Goal: Information Seeking & Learning: Check status

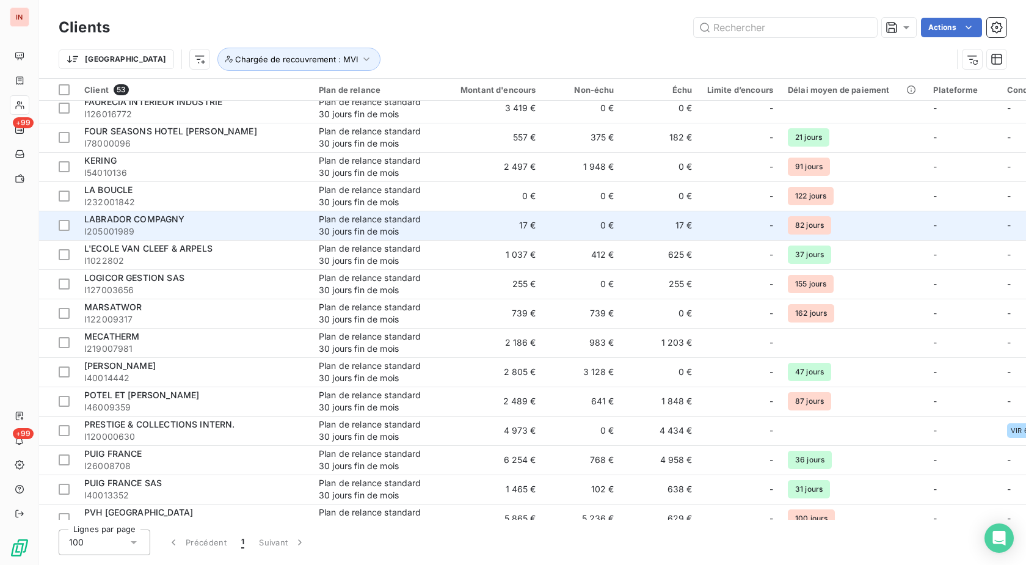
scroll to position [560, 0]
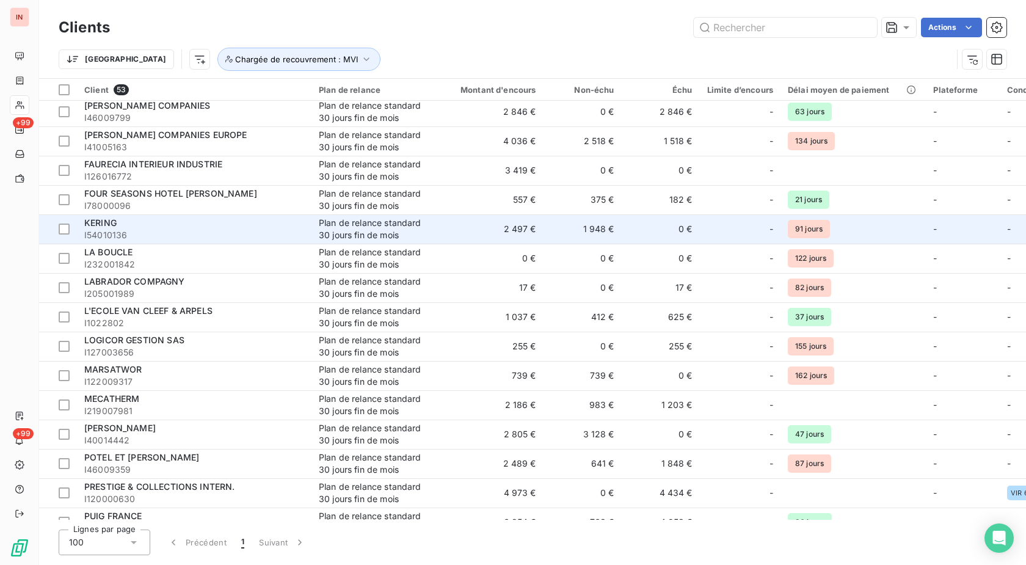
click at [144, 219] on div "KERING" at bounding box center [194, 223] width 220 height 12
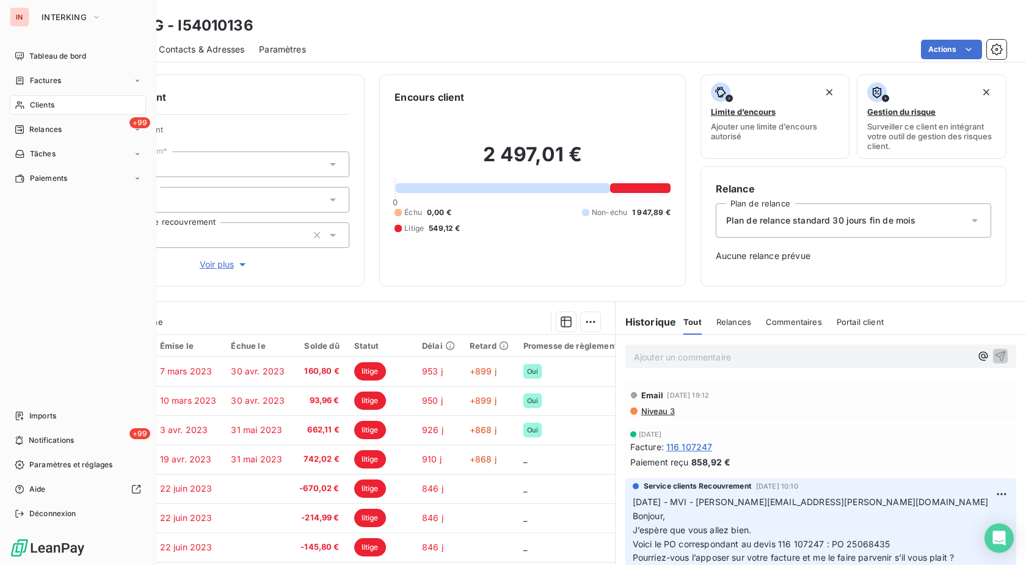
click at [28, 106] on div "Clients" at bounding box center [78, 105] width 136 height 20
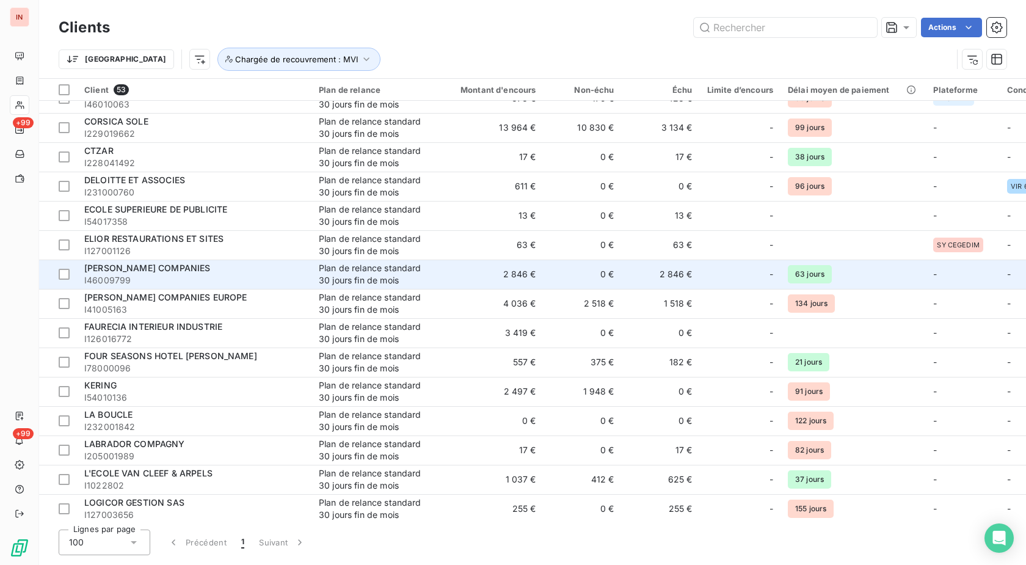
scroll to position [24, 0]
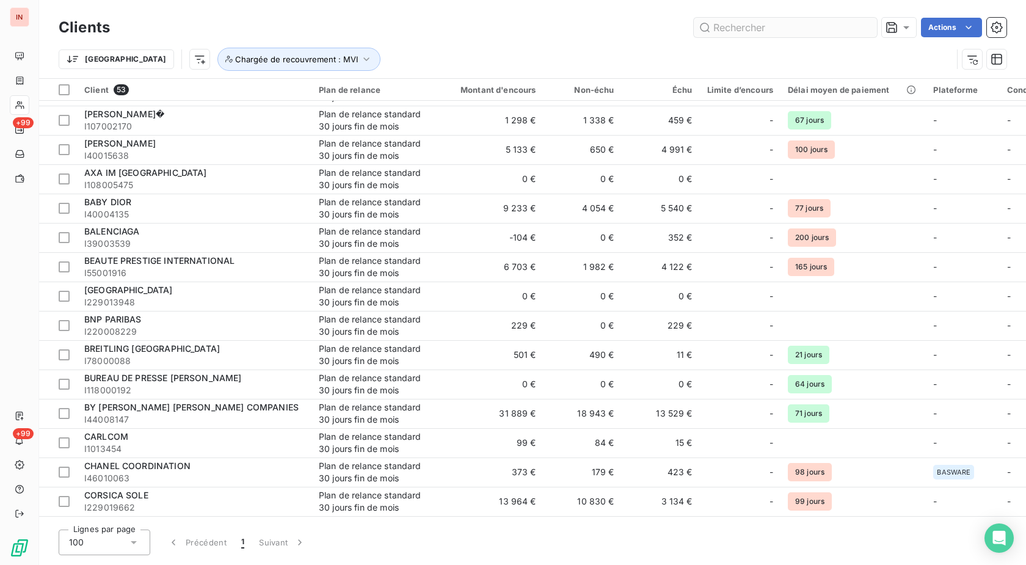
click at [736, 26] on input "text" at bounding box center [785, 28] width 183 height 20
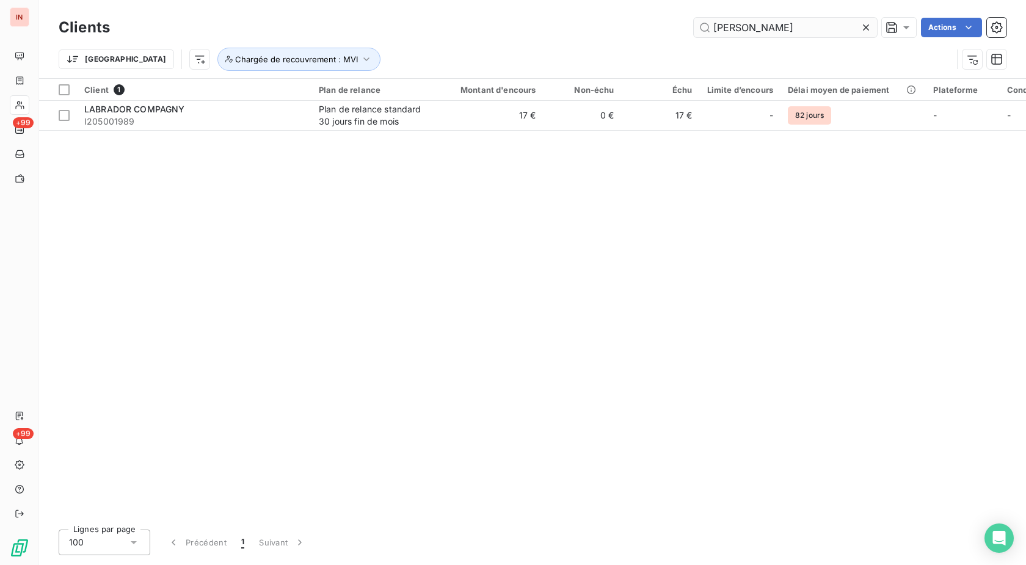
scroll to position [0, 0]
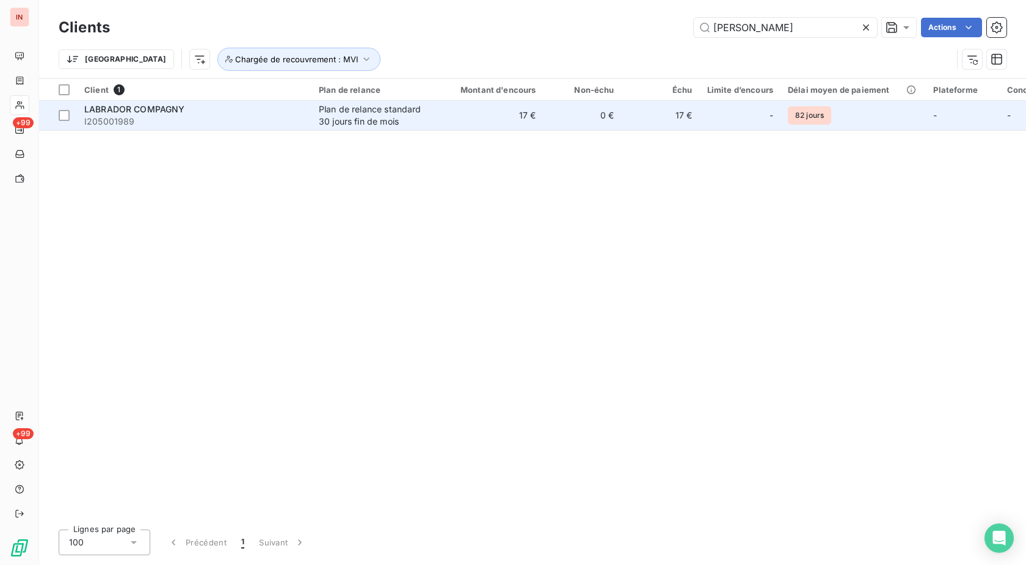
type input "[PERSON_NAME]"
click at [507, 112] on td "17 €" at bounding box center [490, 115] width 105 height 29
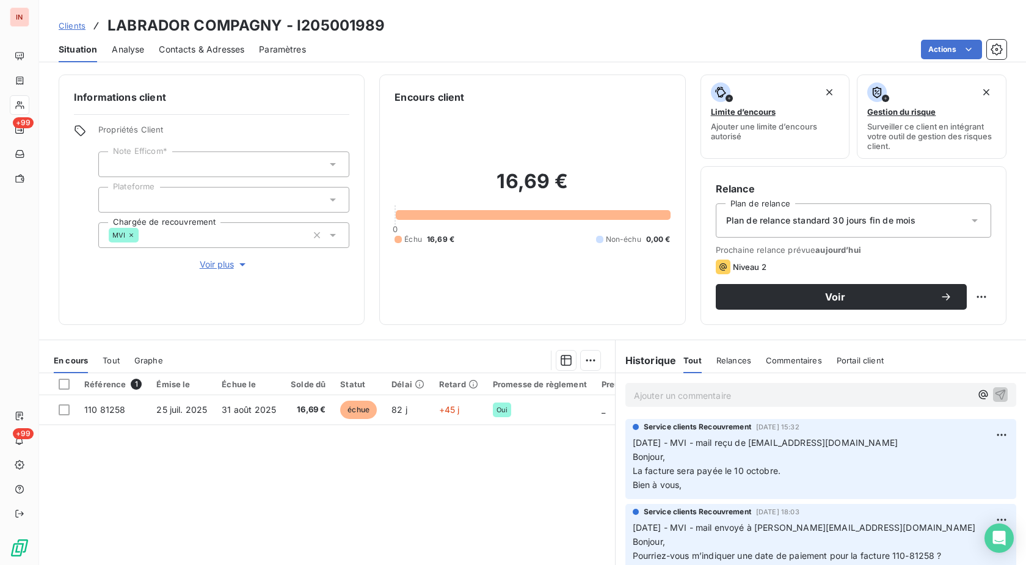
click at [342, 26] on h3 "LABRADOR COMPAGNY - I205001989" at bounding box center [246, 26] width 278 height 22
copy h3 "I205001989"
click at [686, 402] on p "Ajouter un commentaire ﻿" at bounding box center [802, 395] width 337 height 15
drag, startPoint x: 710, startPoint y: 527, endPoint x: 910, endPoint y: 528, distance: 200.2
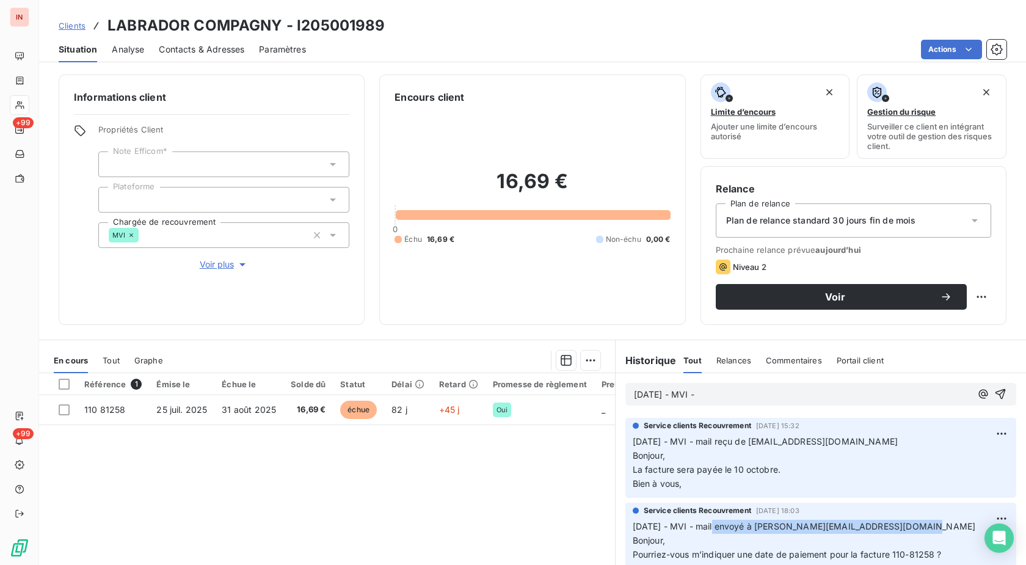
click at [910, 528] on p "[DATE] - MVI - mail envoyé à [PERSON_NAME][EMAIL_ADDRESS][DOMAIN_NAME] Bonjour,…" at bounding box center [820, 555] width 376 height 70
copy span "mail envoyé à [PERSON_NAME][EMAIL_ADDRESS][DOMAIN_NAME]"
click at [796, 391] on p "[DATE] - MVI -" at bounding box center [802, 395] width 337 height 14
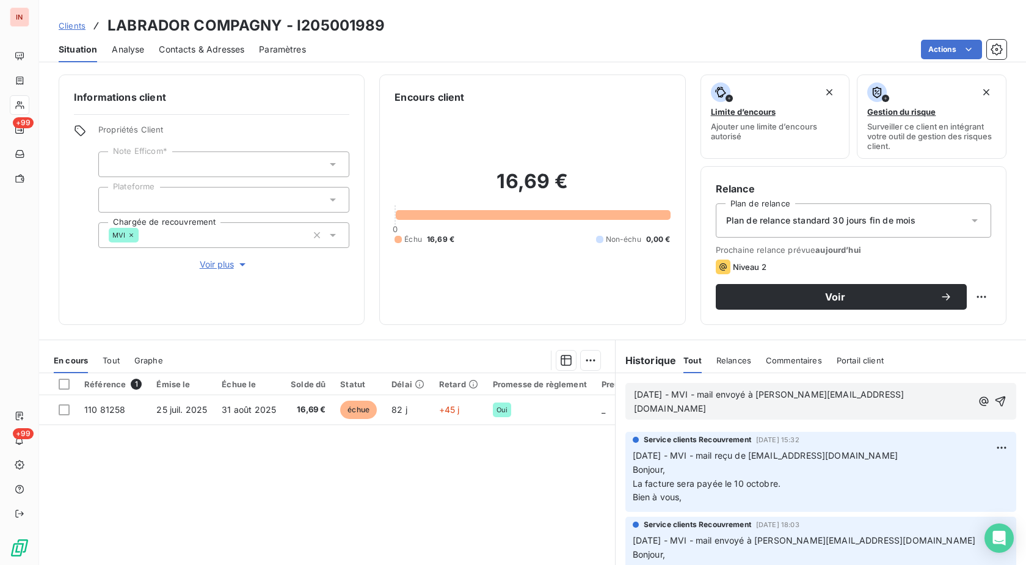
click at [694, 405] on p "[DATE] - MVI - mail envoyé à [PERSON_NAME][EMAIL_ADDRESS][DOMAIN_NAME]" at bounding box center [803, 402] width 338 height 28
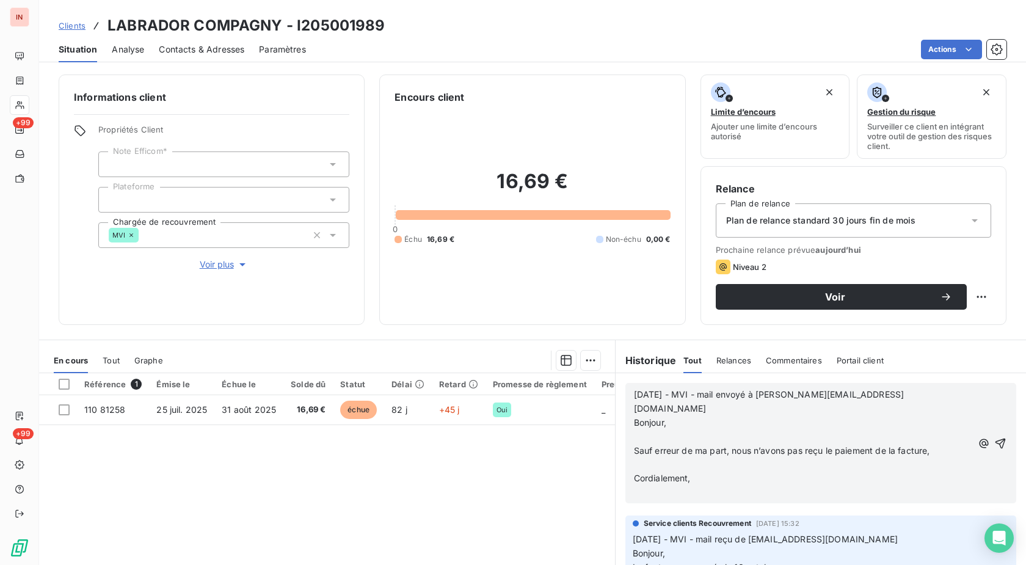
click at [667, 430] on p "﻿" at bounding box center [803, 437] width 338 height 14
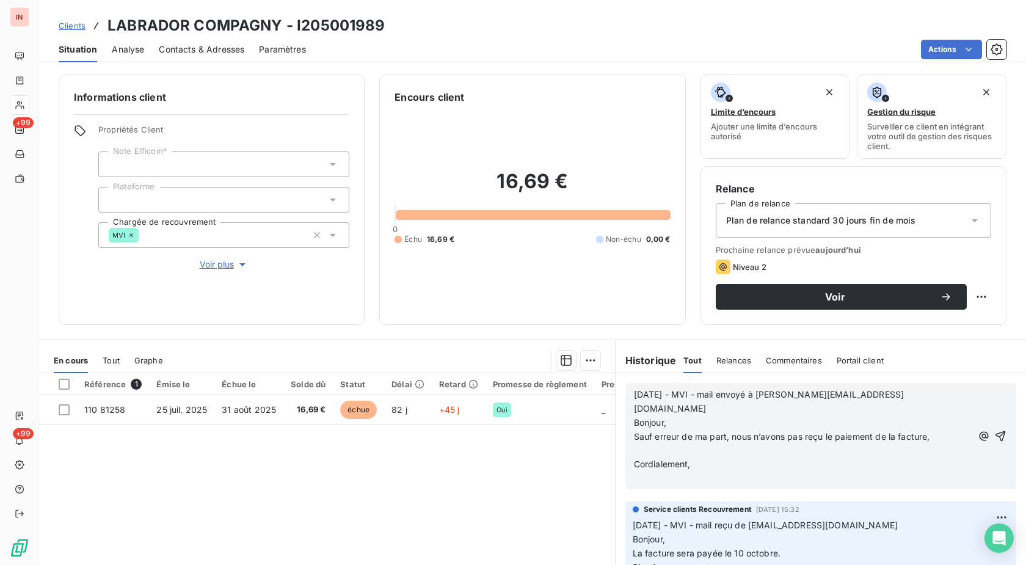
click at [646, 444] on p "﻿" at bounding box center [803, 451] width 338 height 14
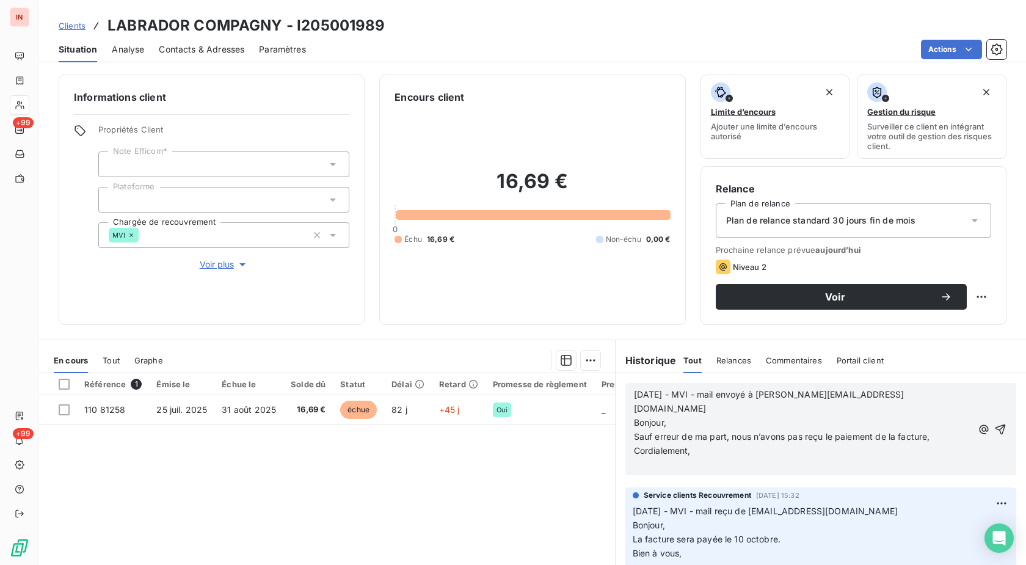
click at [647, 457] on p "﻿" at bounding box center [803, 464] width 338 height 14
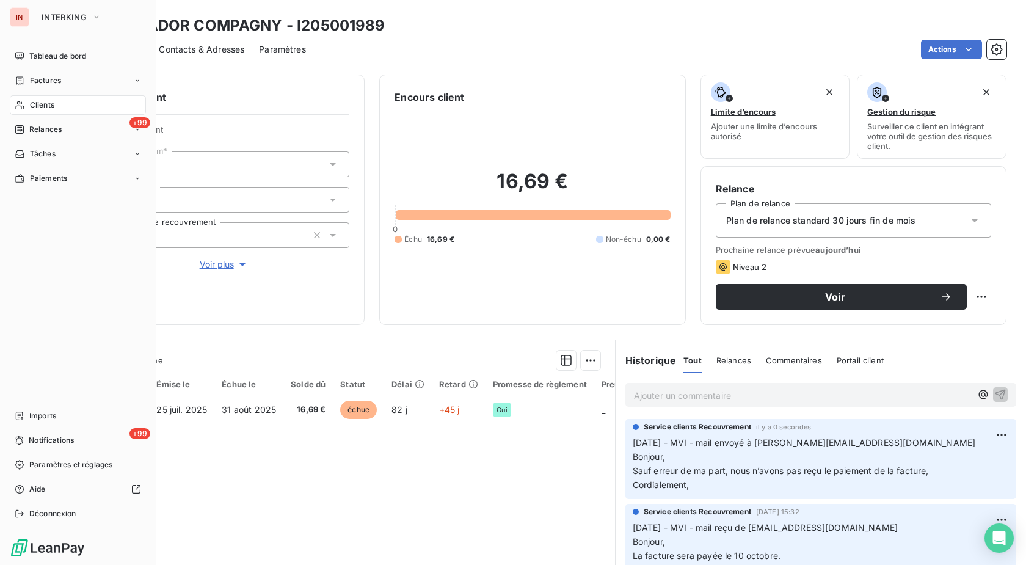
click at [31, 105] on span "Clients" at bounding box center [42, 105] width 24 height 11
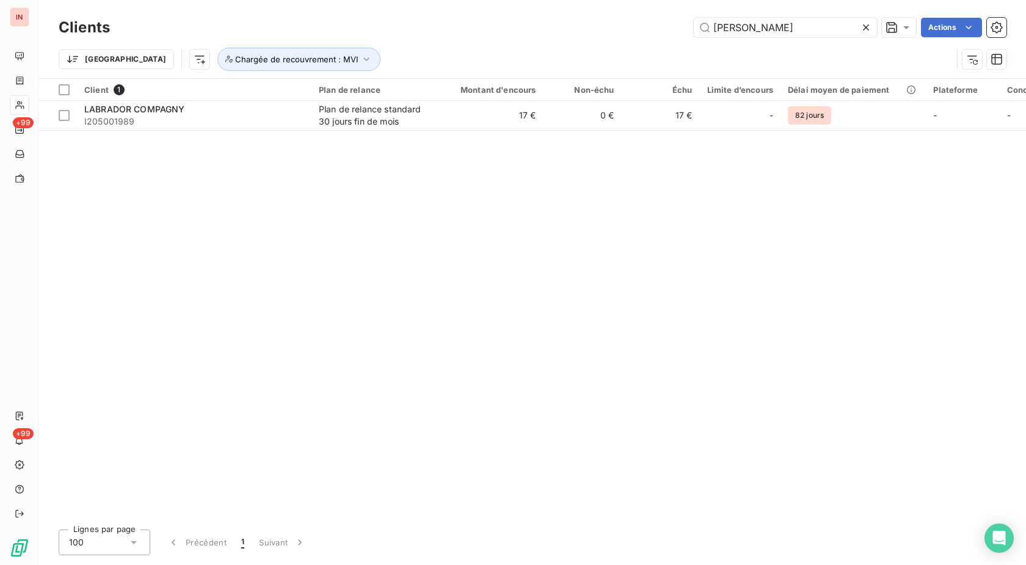
click at [871, 24] on div at bounding box center [868, 28] width 17 height 20
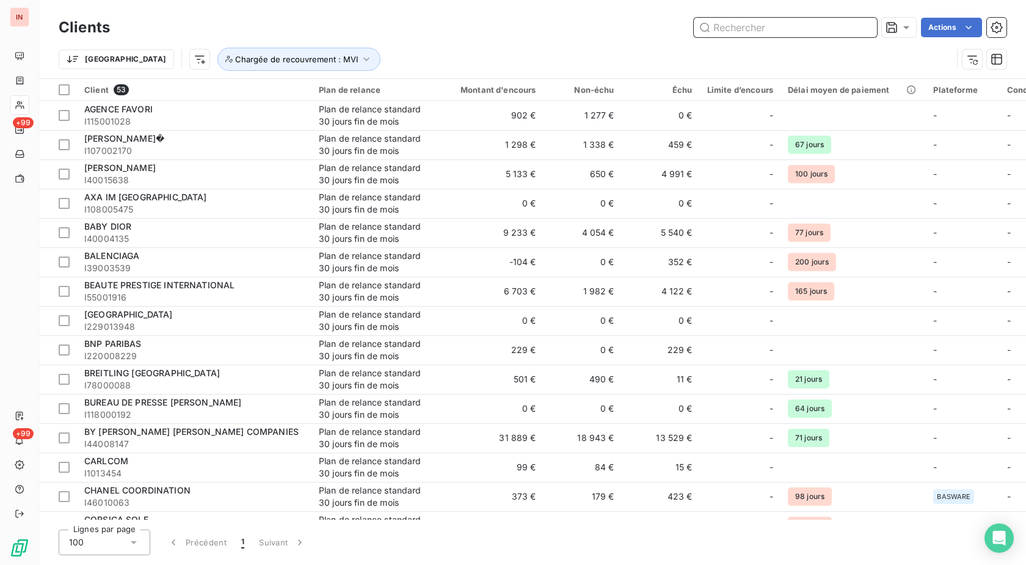
click at [730, 31] on input "text" at bounding box center [785, 28] width 183 height 20
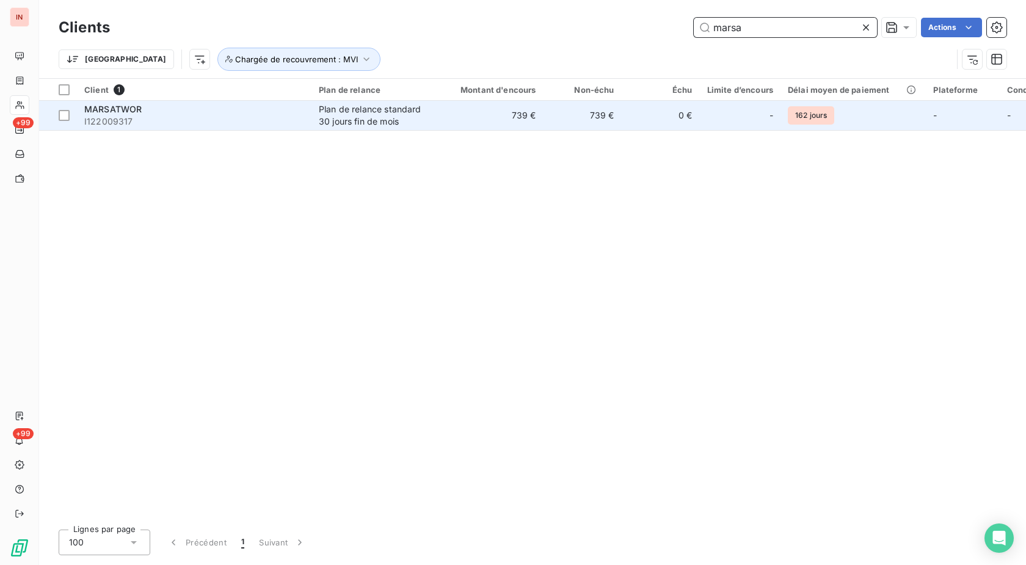
type input "marsa"
click at [228, 116] on span "I122009317" at bounding box center [194, 121] width 220 height 12
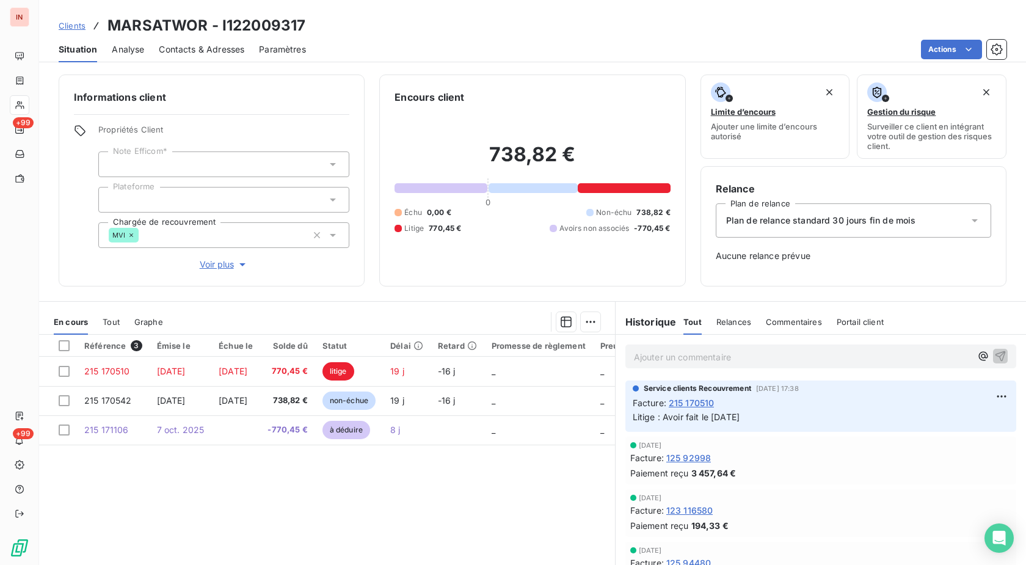
click at [264, 20] on h3 "MARSATWOR - I122009317" at bounding box center [206, 26] width 198 height 22
copy h3 "I122009317"
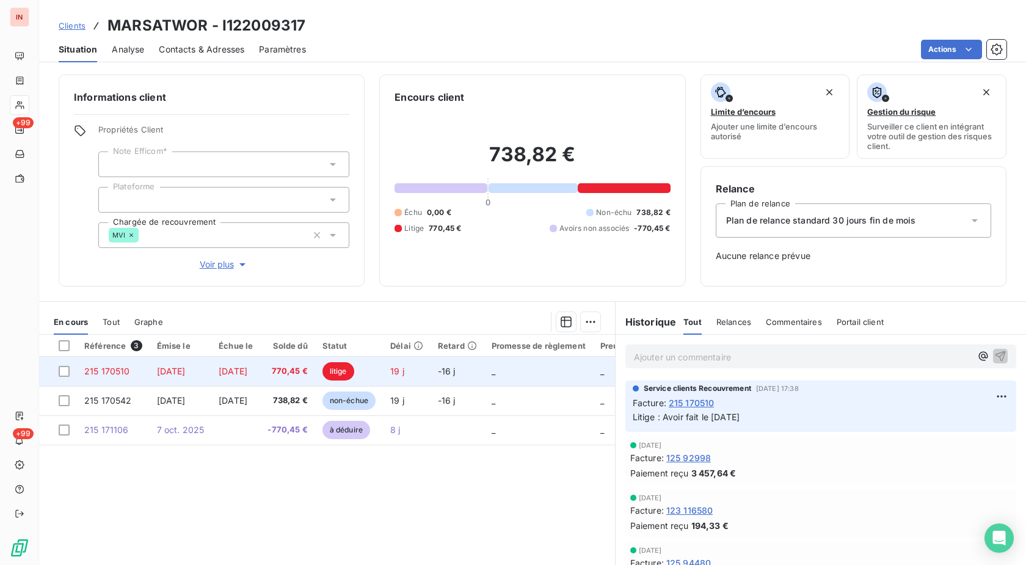
click at [430, 370] on td "19 j" at bounding box center [407, 371] width 48 height 29
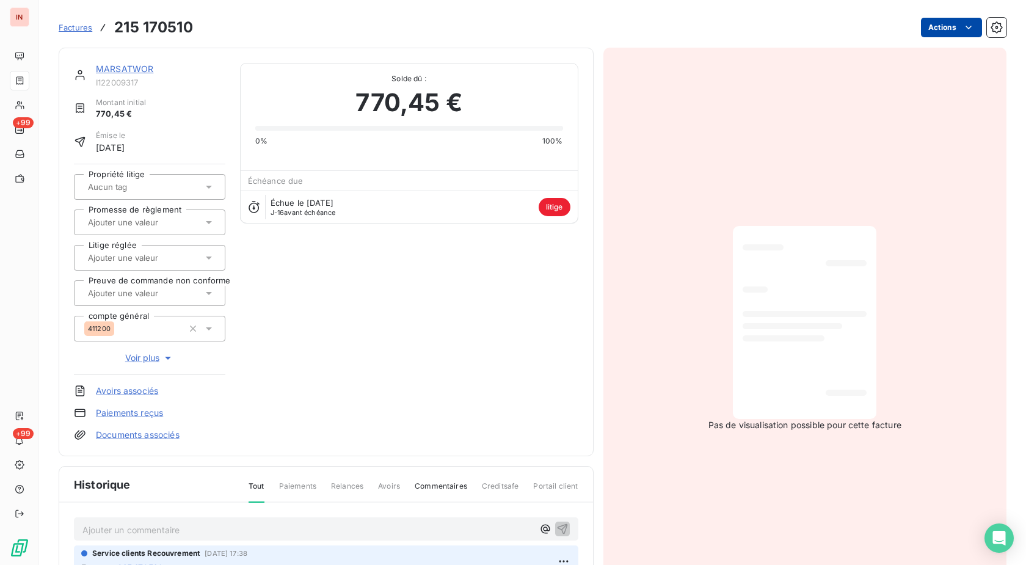
click at [932, 24] on html "IN +99 +99 Factures 215 170510 Actions MARSATWOR I122009317 Montant initial 770…" at bounding box center [513, 282] width 1026 height 565
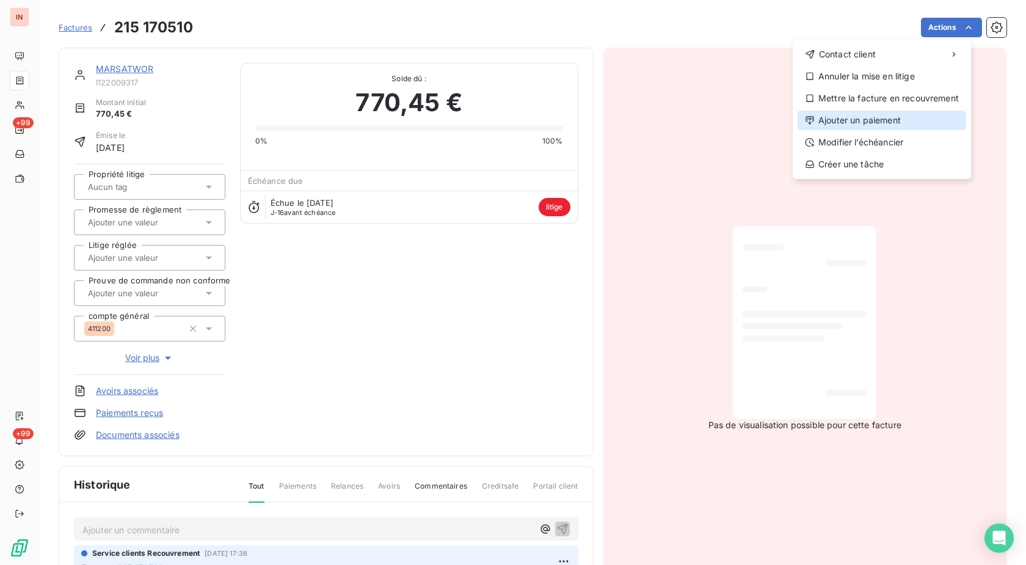
click at [830, 123] on div "Ajouter un paiement" at bounding box center [881, 120] width 168 height 20
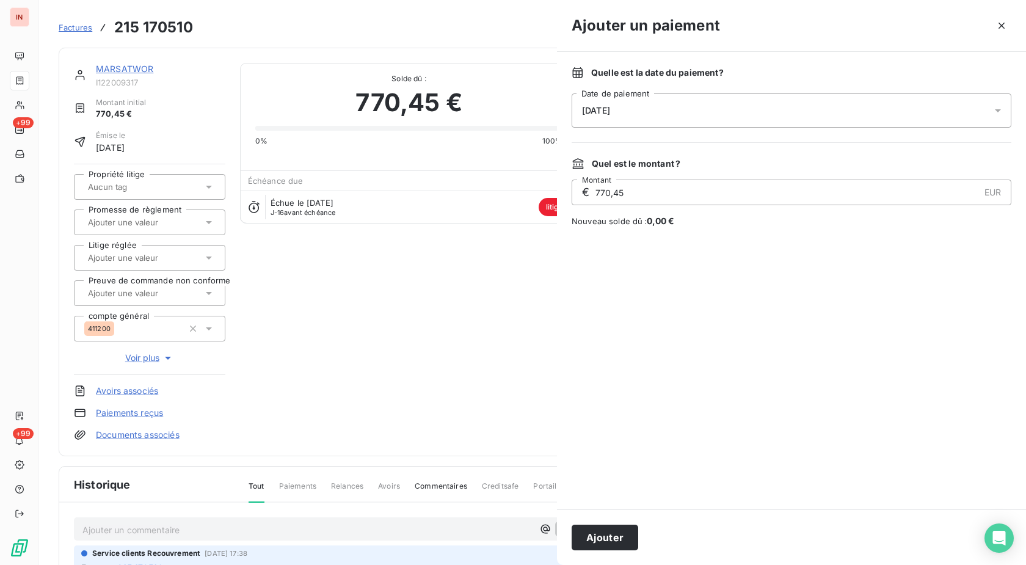
click at [770, 122] on div "[DATE]" at bounding box center [791, 110] width 440 height 34
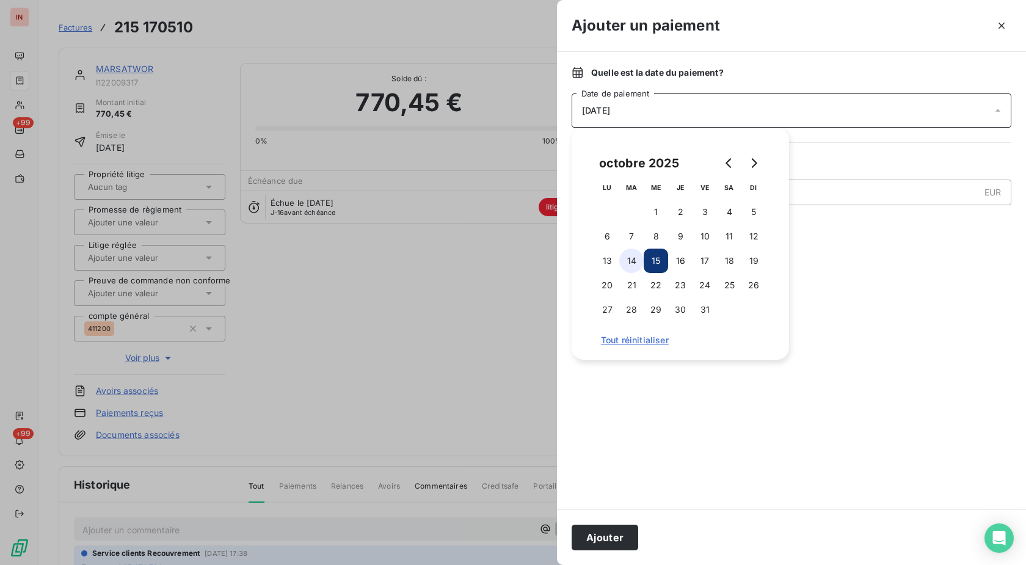
click at [639, 262] on button "14" at bounding box center [631, 260] width 24 height 24
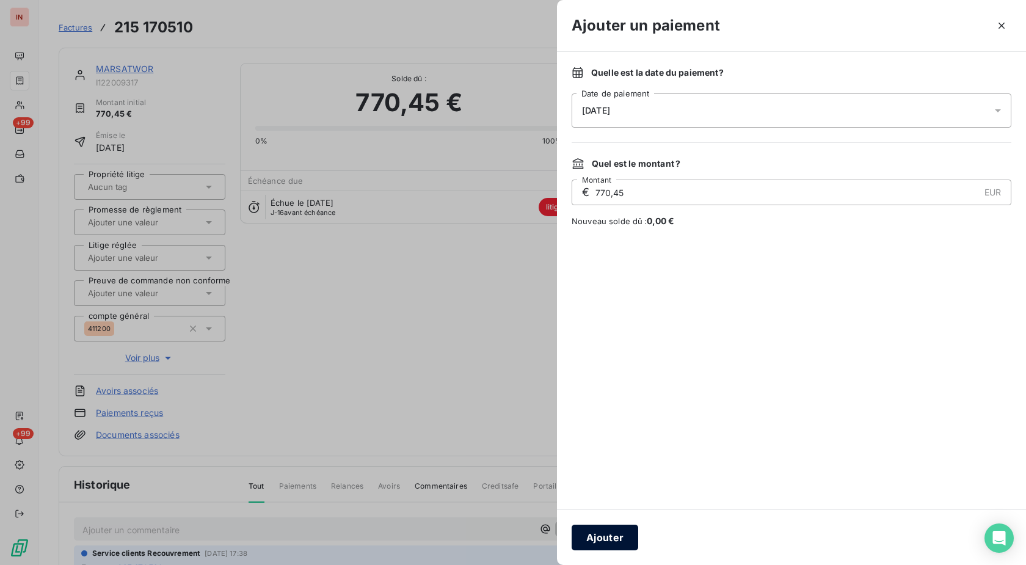
click at [617, 533] on button "Ajouter" at bounding box center [604, 537] width 67 height 26
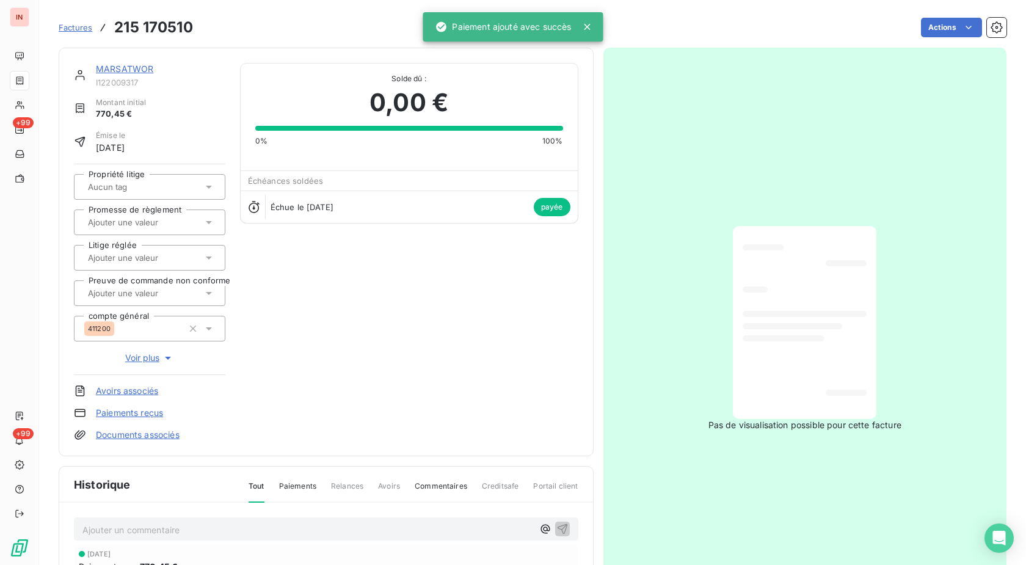
click at [142, 68] on link "MARSATWOR" at bounding box center [124, 68] width 57 height 10
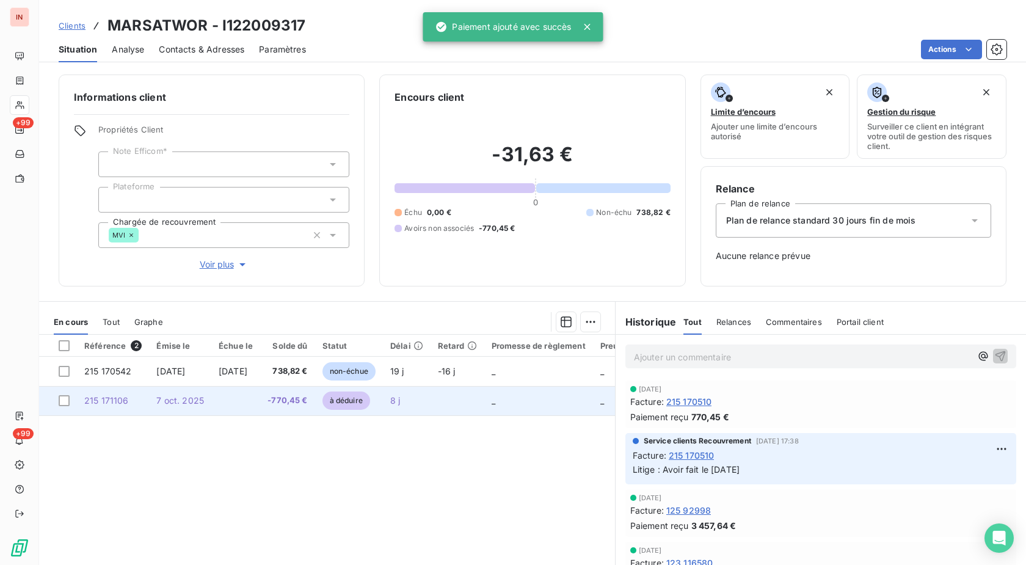
click at [419, 407] on td "8 j" at bounding box center [407, 400] width 48 height 29
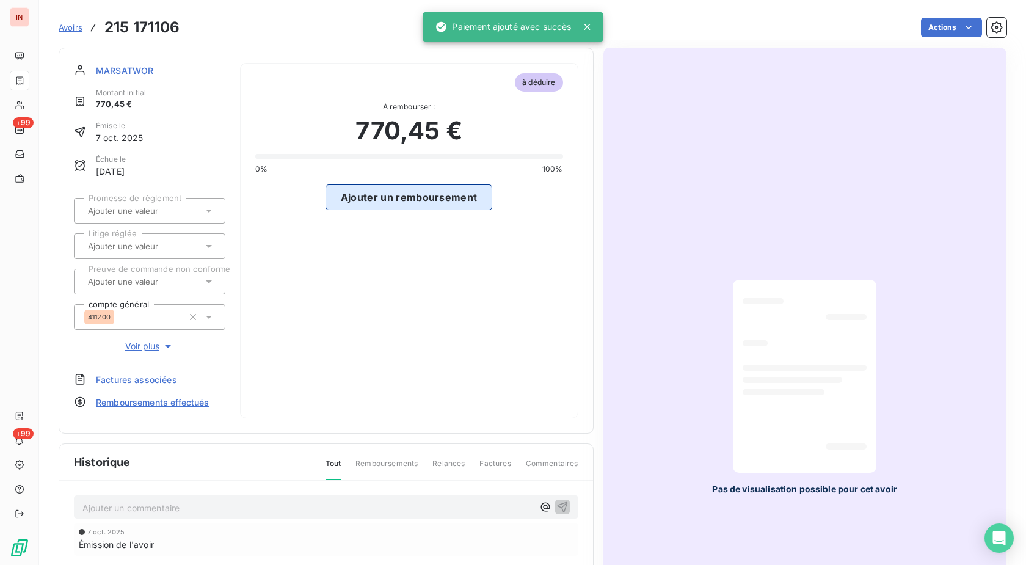
click at [405, 201] on button "Ajouter un remboursement" at bounding box center [408, 197] width 167 height 26
select select "9"
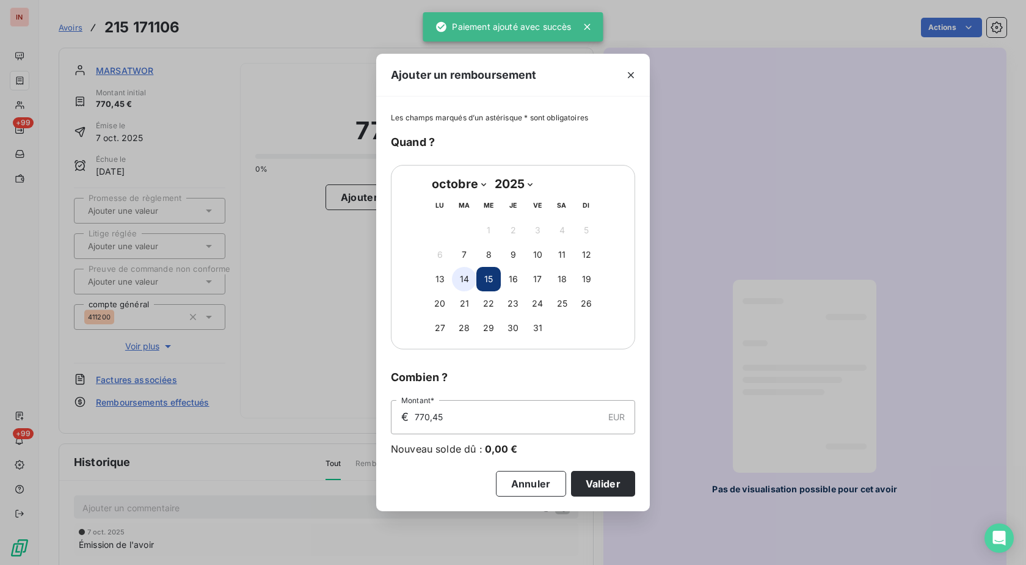
click at [460, 281] on button "14" at bounding box center [464, 279] width 24 height 24
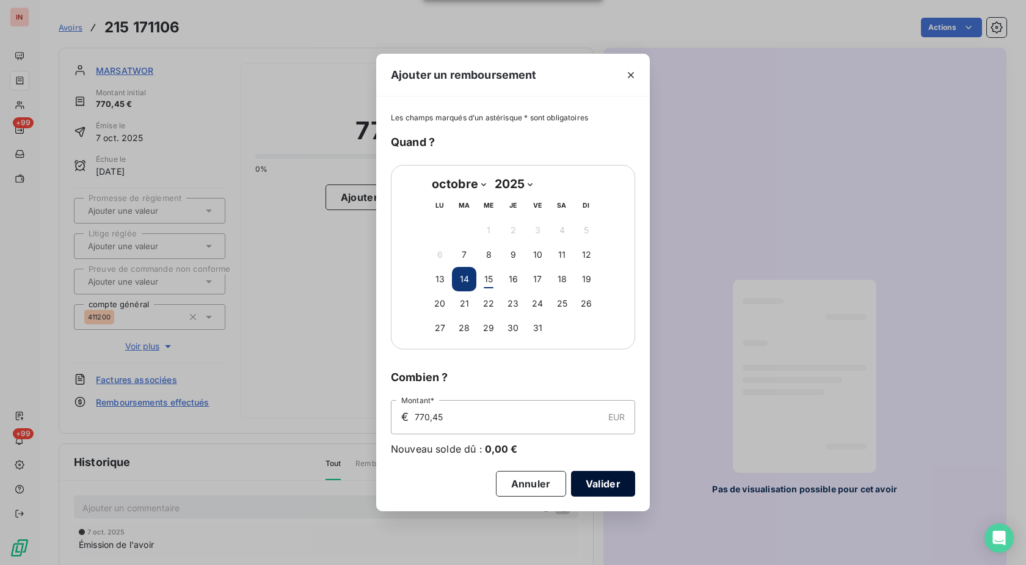
click at [586, 480] on button "Valider" at bounding box center [603, 484] width 64 height 26
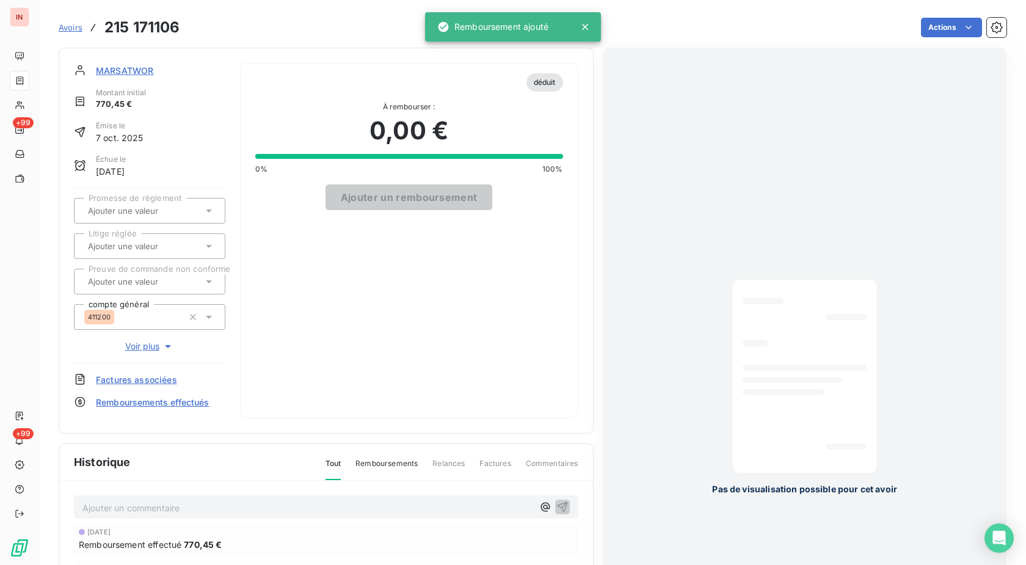
click at [143, 69] on span "MARSATWOR" at bounding box center [124, 70] width 57 height 13
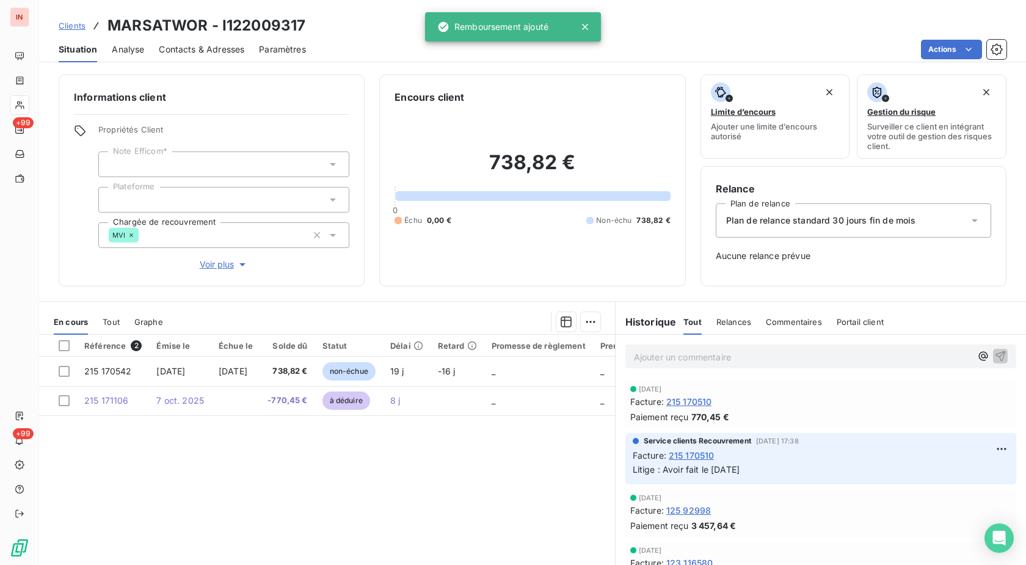
click at [184, 40] on div "Contacts & Adresses" at bounding box center [201, 50] width 85 height 26
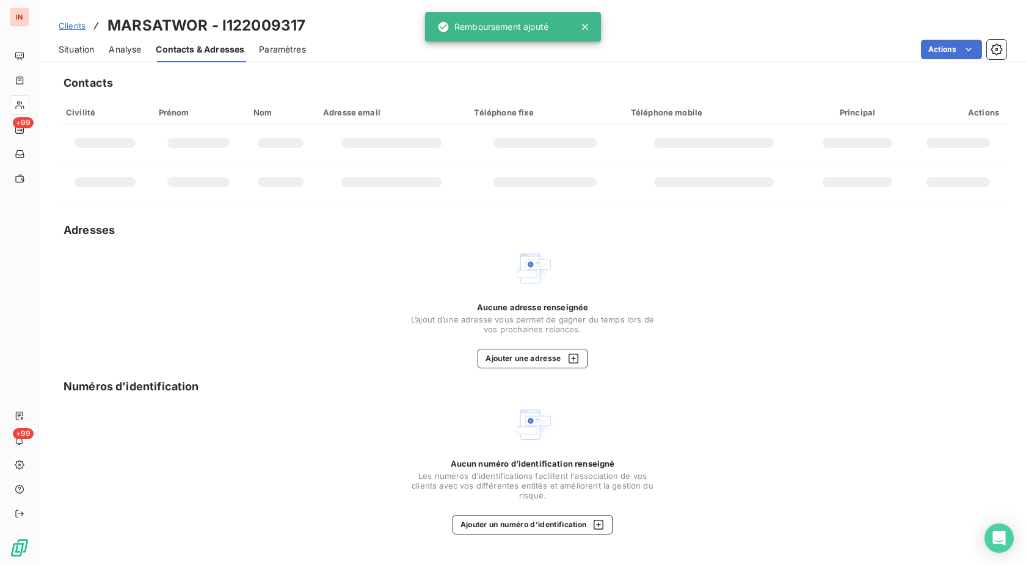
click at [80, 43] on div "Situation" at bounding box center [76, 50] width 35 height 26
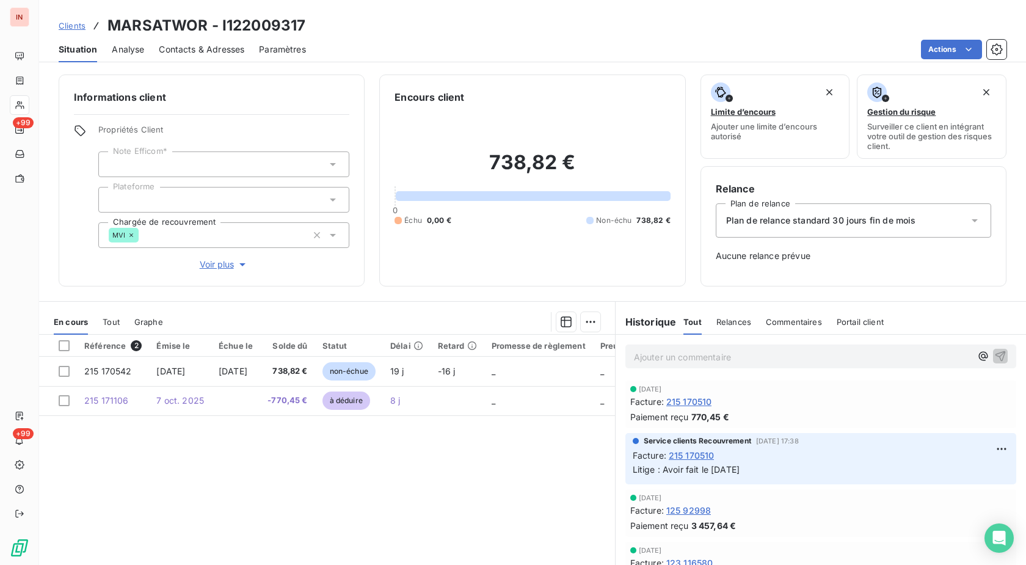
click at [173, 51] on span "Contacts & Adresses" at bounding box center [201, 49] width 85 height 12
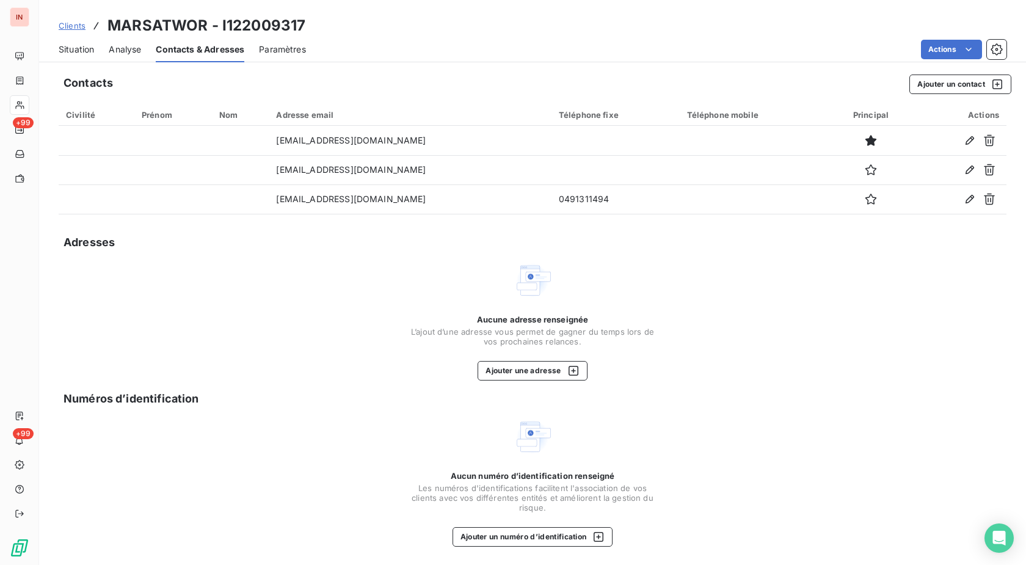
click at [79, 50] on span "Situation" at bounding box center [76, 49] width 35 height 12
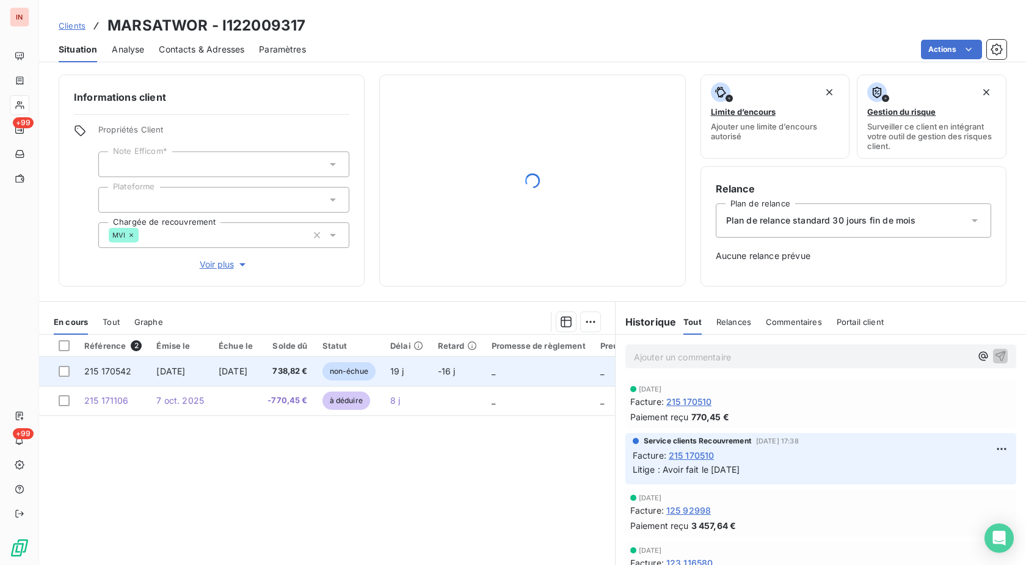
click at [314, 364] on td "738,82 €" at bounding box center [287, 371] width 54 height 29
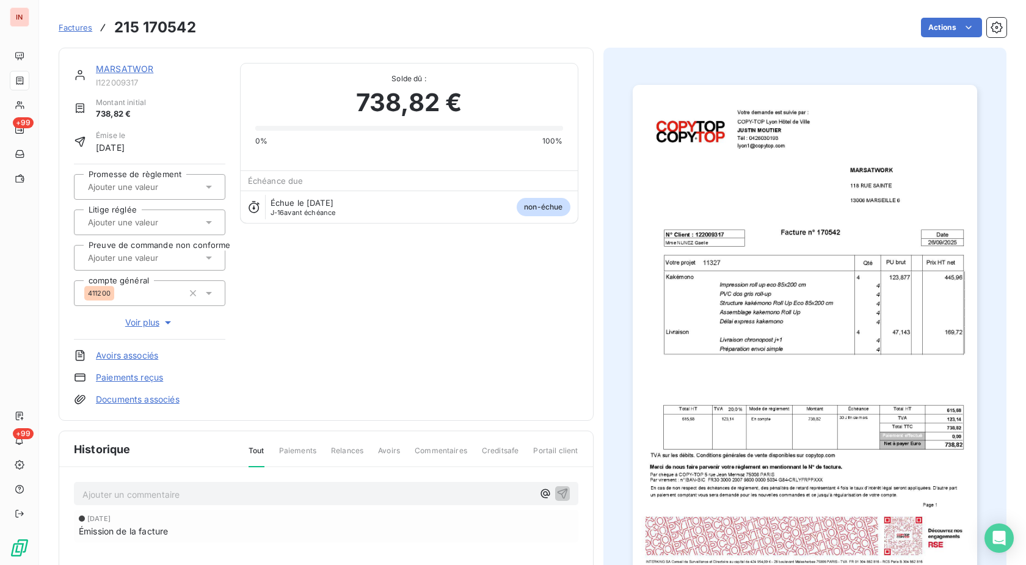
click at [143, 67] on link "MARSATWOR" at bounding box center [124, 68] width 57 height 10
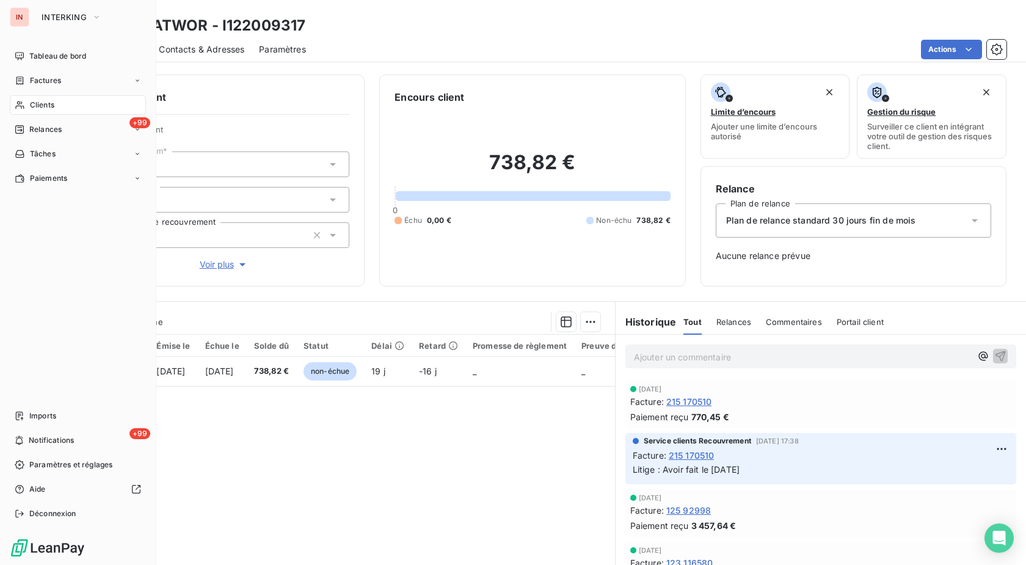
click at [27, 103] on div "Clients" at bounding box center [78, 105] width 136 height 20
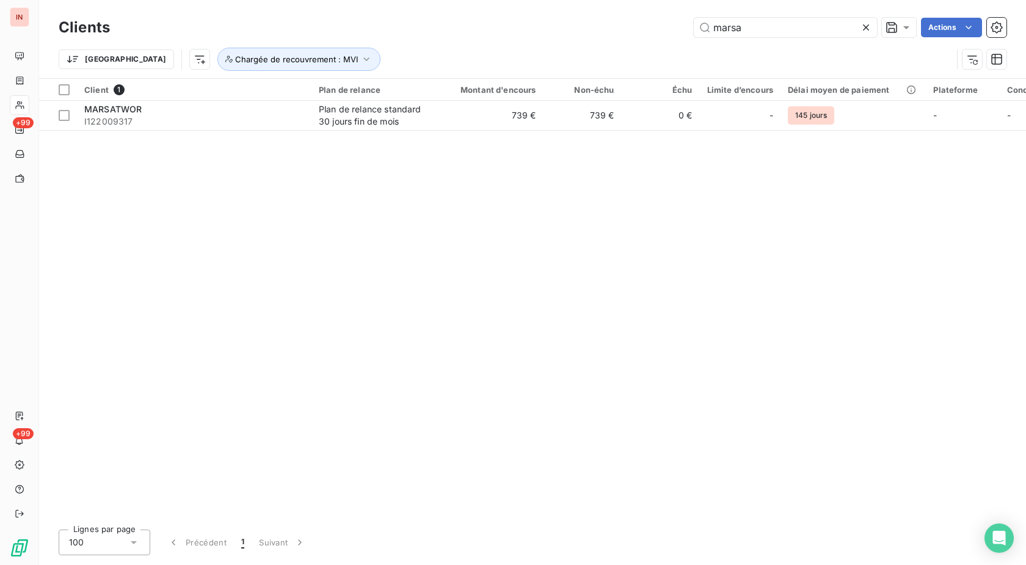
click at [866, 26] on icon at bounding box center [866, 27] width 6 height 6
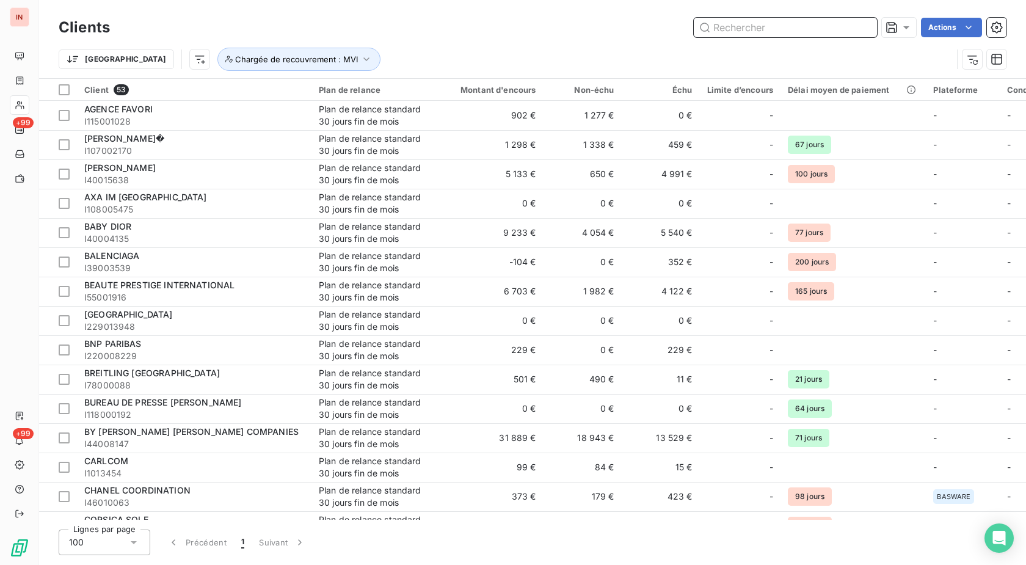
click at [734, 32] on input "text" at bounding box center [785, 28] width 183 height 20
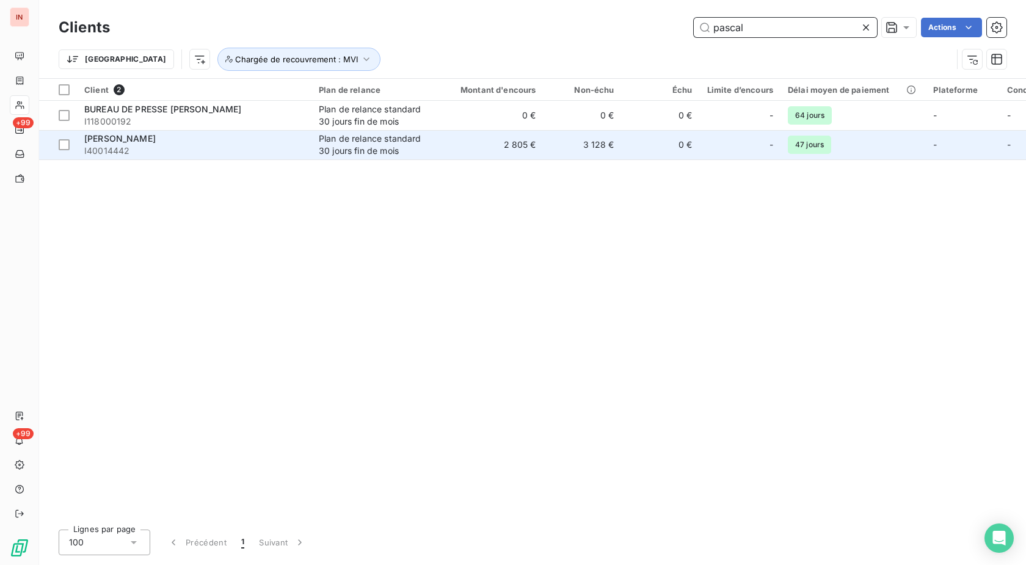
type input "pascal"
click at [597, 143] on td "3 128 €" at bounding box center [582, 144] width 78 height 29
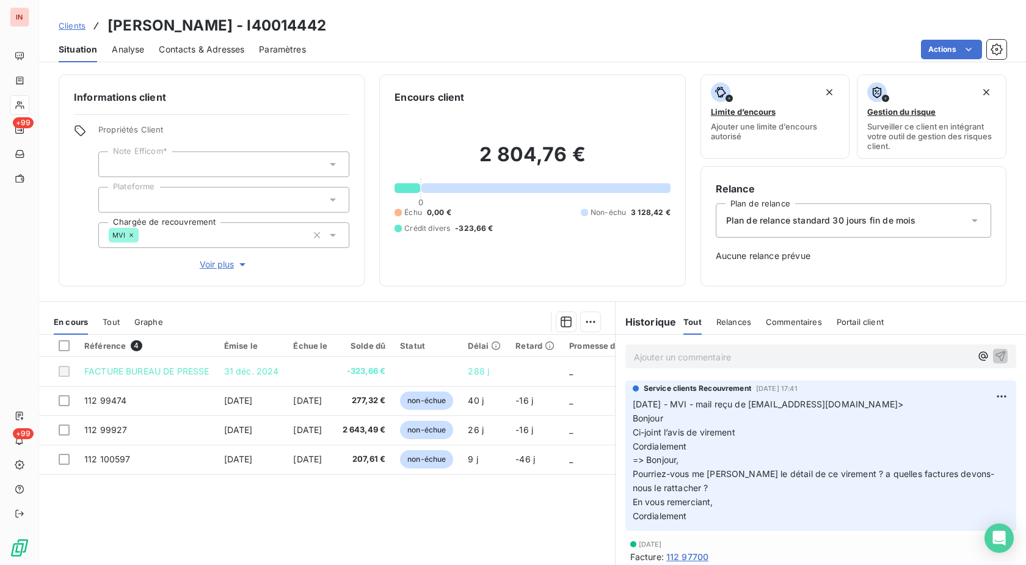
click at [291, 29] on h3 "[PERSON_NAME] - I40014442" at bounding box center [216, 26] width 219 height 22
copy h3 "I40014442"
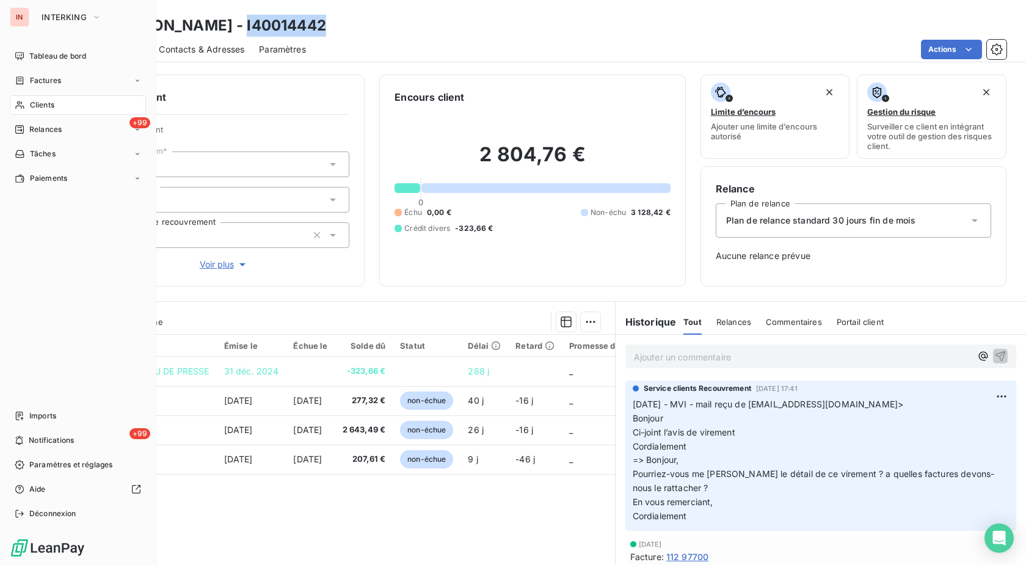
click at [24, 105] on icon at bounding box center [20, 105] width 10 height 10
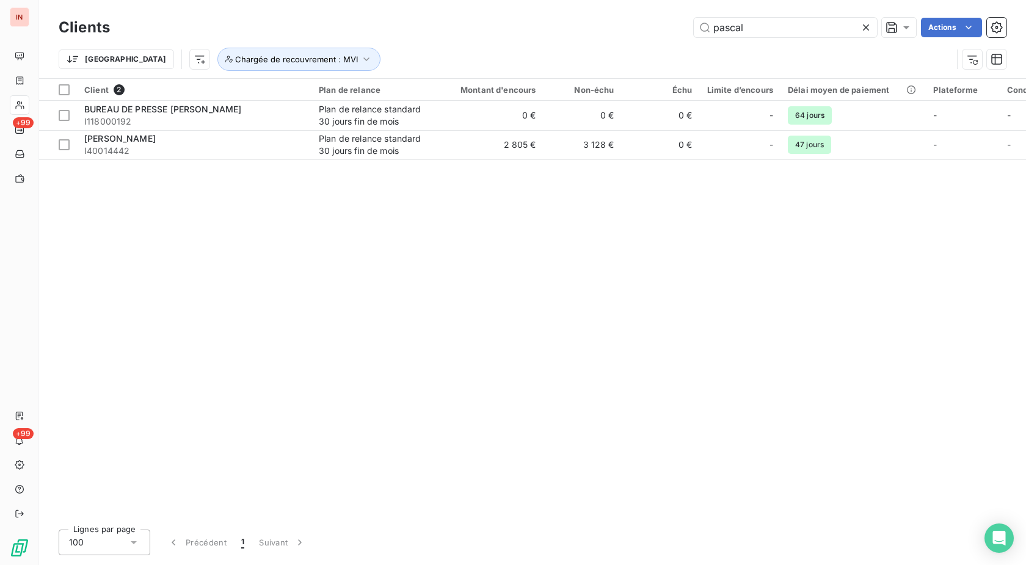
click at [864, 30] on icon at bounding box center [866, 27] width 12 height 12
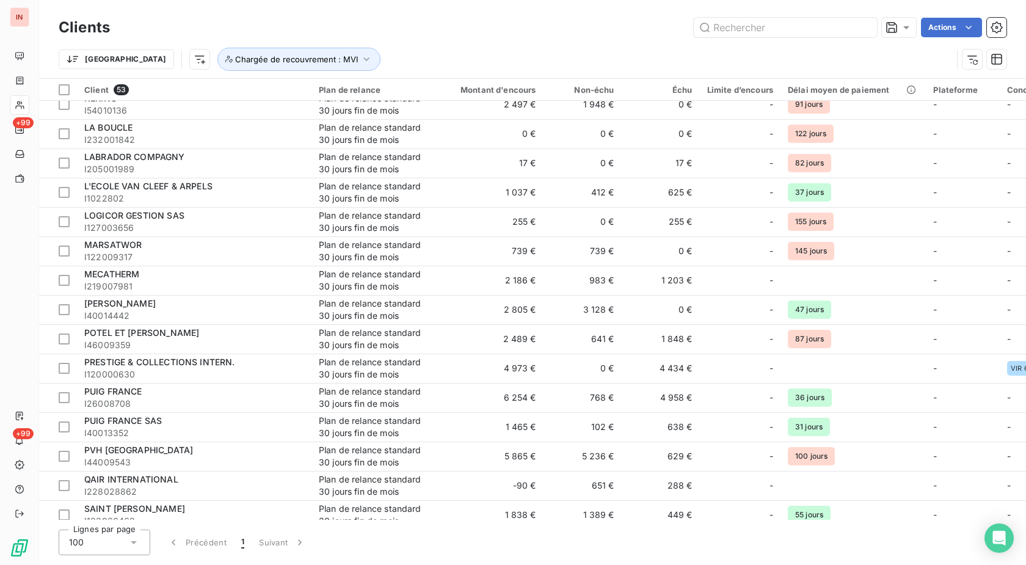
scroll to position [1145, 0]
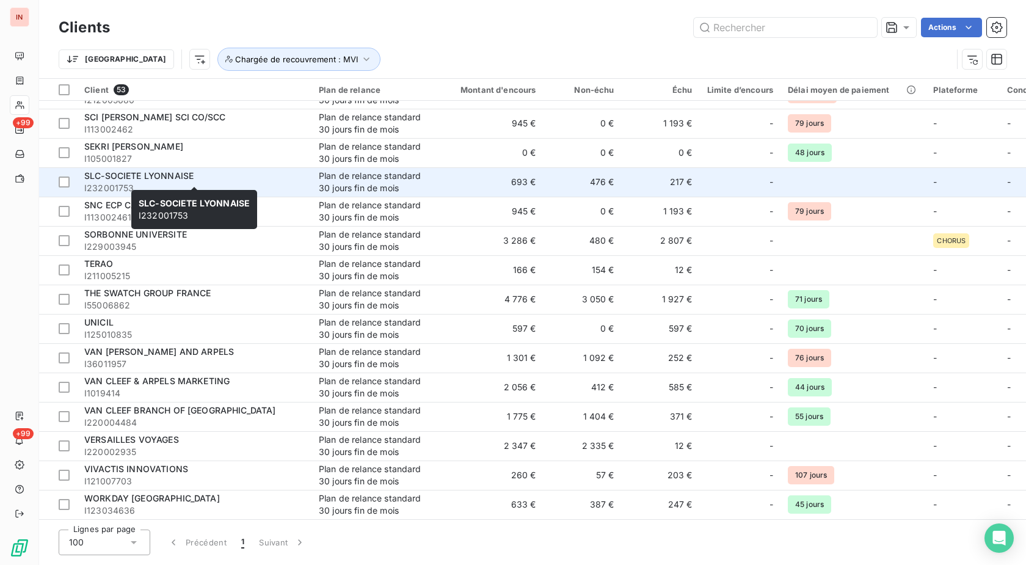
click at [172, 182] on span "I232001753" at bounding box center [194, 188] width 220 height 12
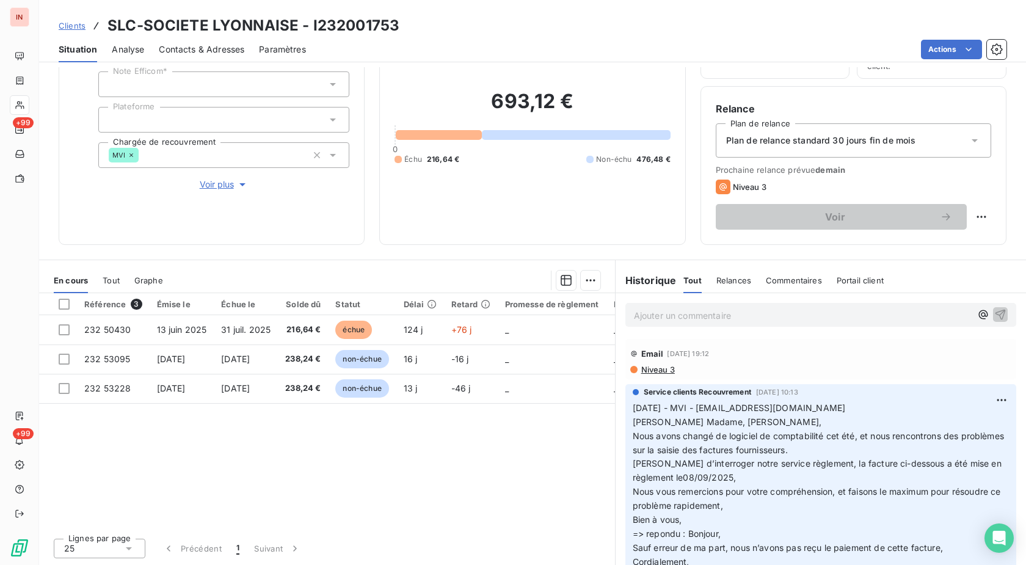
click at [735, 317] on p "Ajouter un commentaire ﻿" at bounding box center [802, 315] width 337 height 15
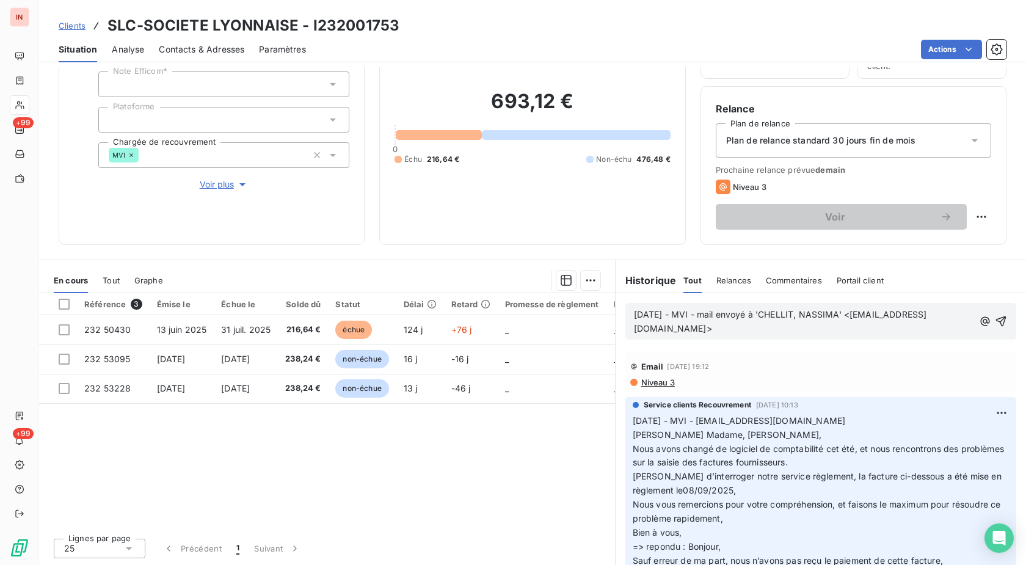
click at [687, 336] on p "[DATE] - MVI - mail envoyé à 'CHELLIT, NASSIMA' <[EMAIL_ADDRESS][DOMAIN_NAME]>" at bounding box center [803, 322] width 339 height 28
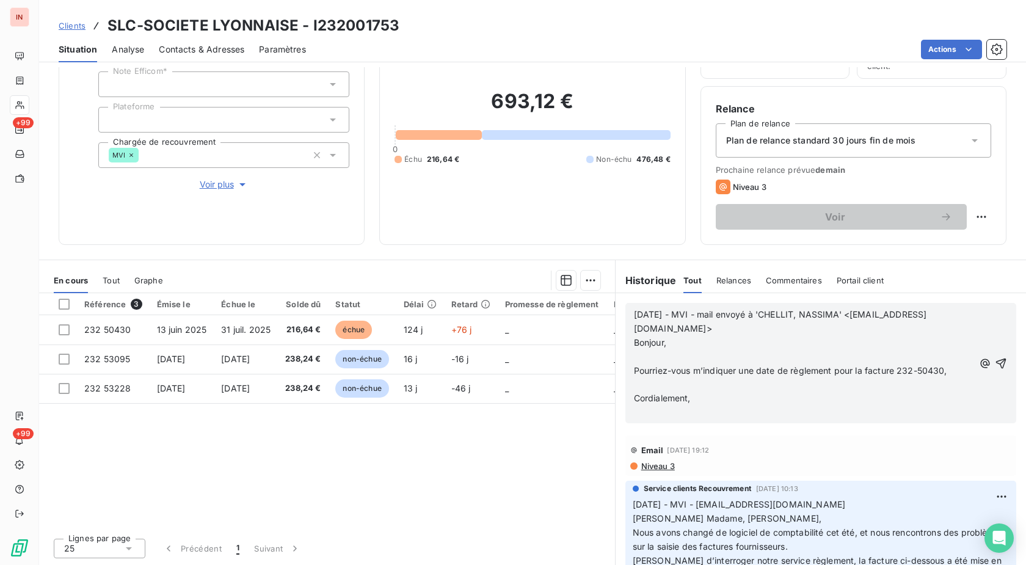
click at [661, 357] on p "﻿" at bounding box center [803, 357] width 339 height 14
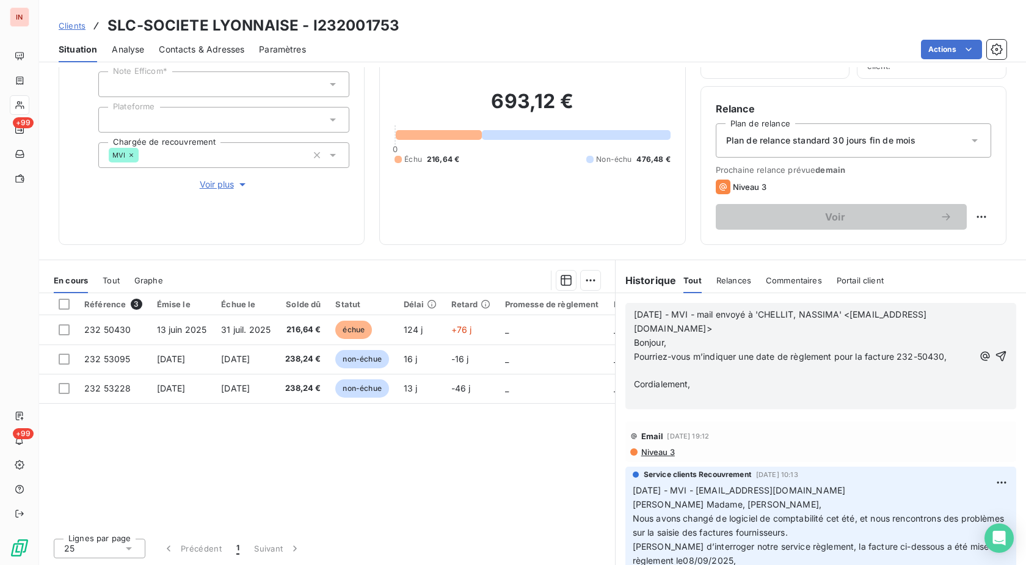
click at [645, 374] on p "﻿" at bounding box center [803, 371] width 339 height 14
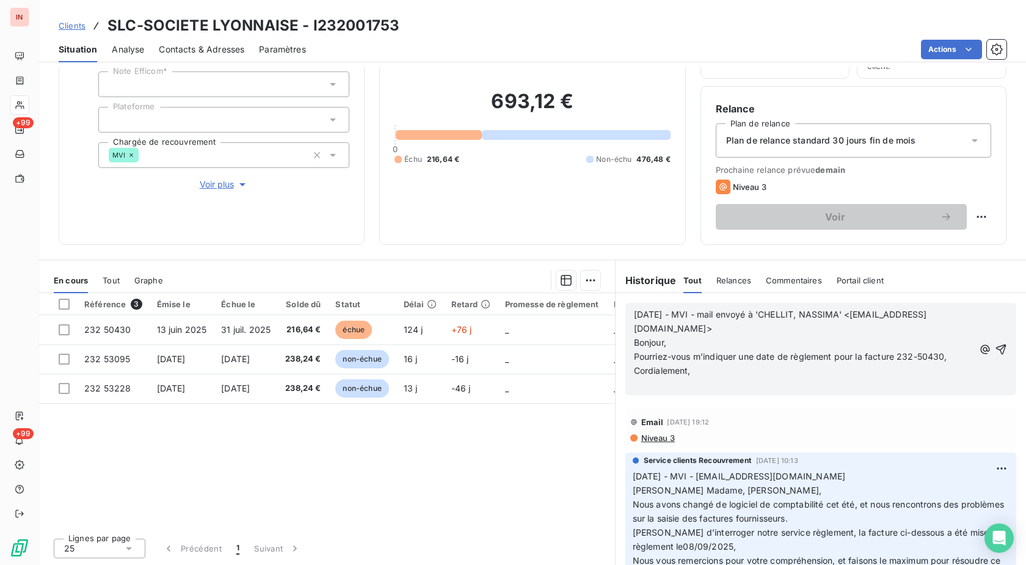
click at [639, 388] on p "﻿" at bounding box center [803, 384] width 339 height 14
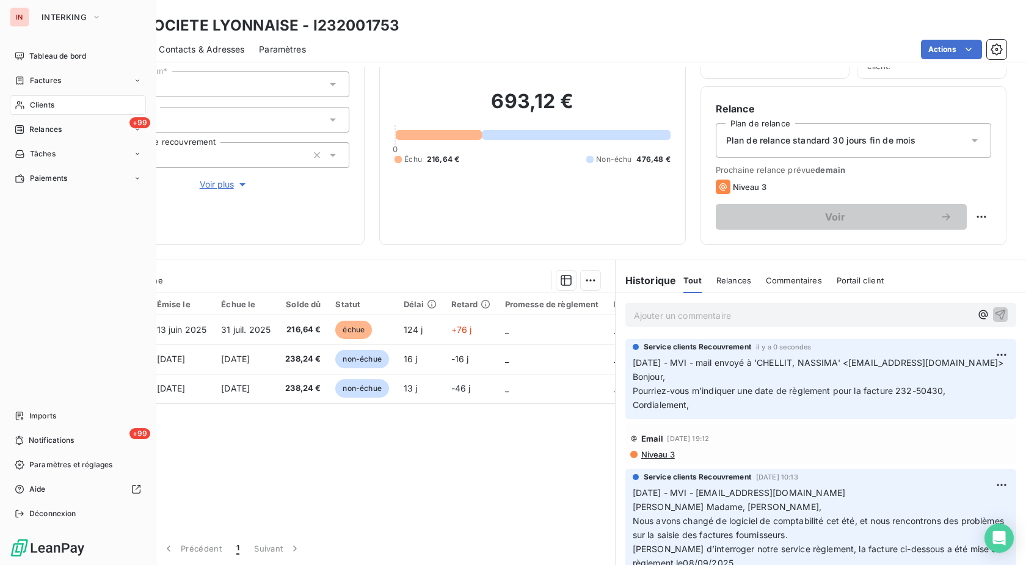
click at [34, 104] on span "Clients" at bounding box center [42, 105] width 24 height 11
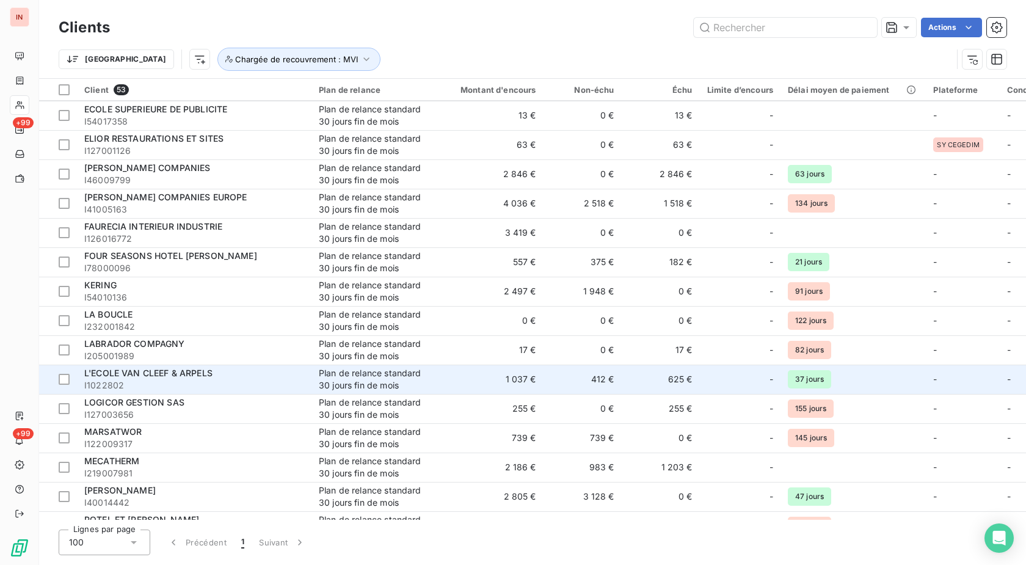
scroll to position [1145, 0]
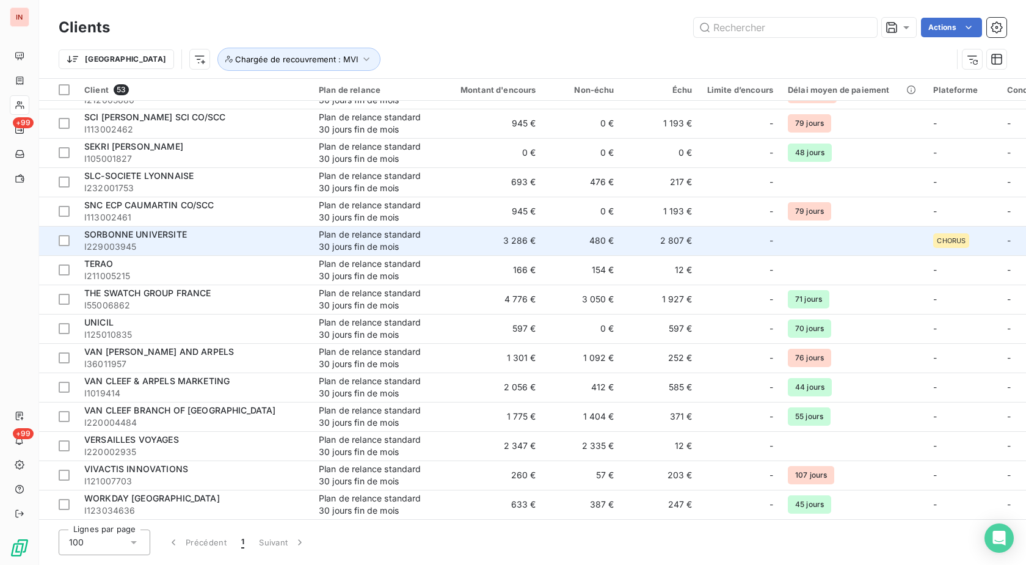
click at [197, 241] on span "I229003945" at bounding box center [194, 247] width 220 height 12
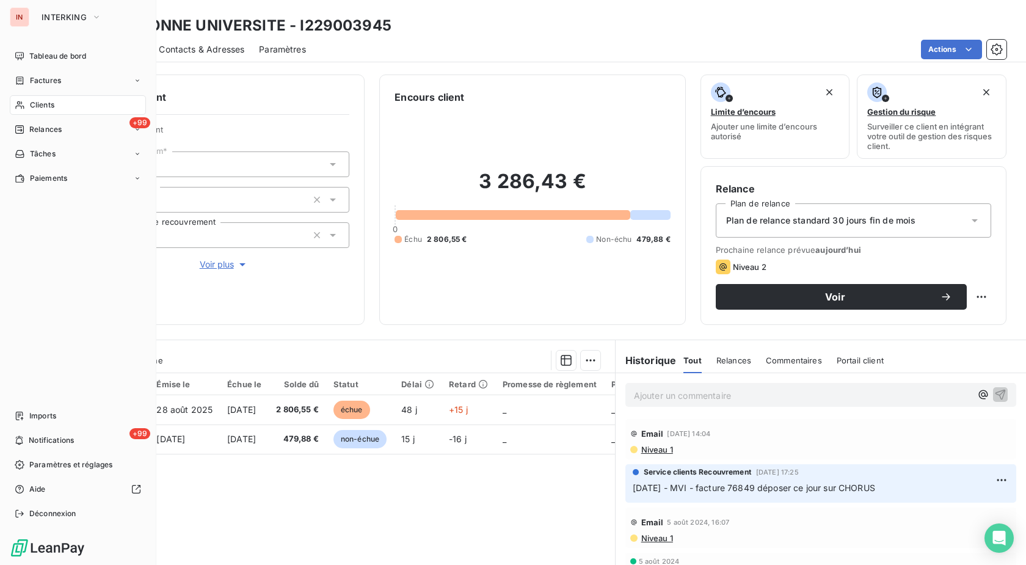
click at [31, 103] on span "Clients" at bounding box center [42, 105] width 24 height 11
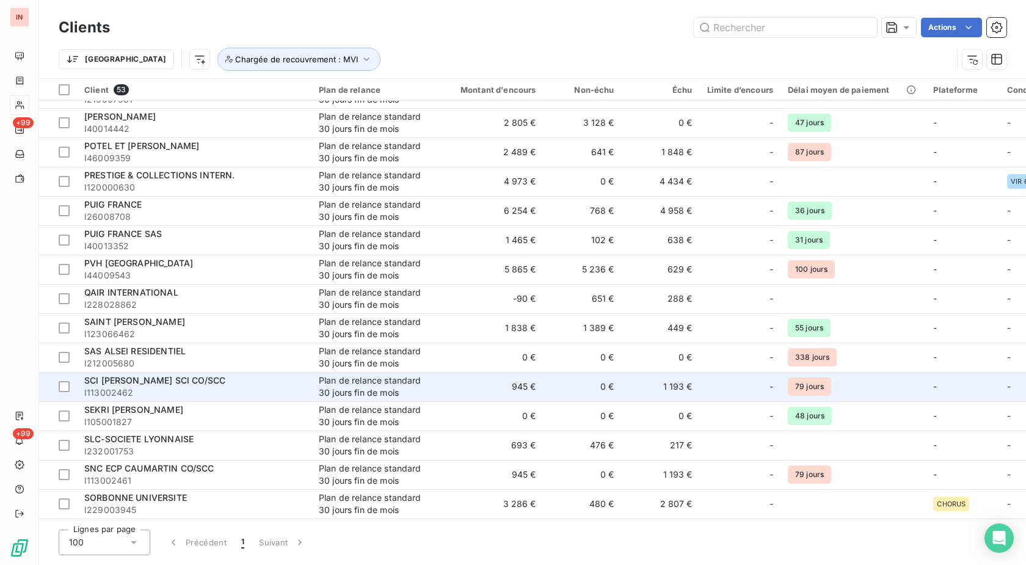
scroll to position [896, 0]
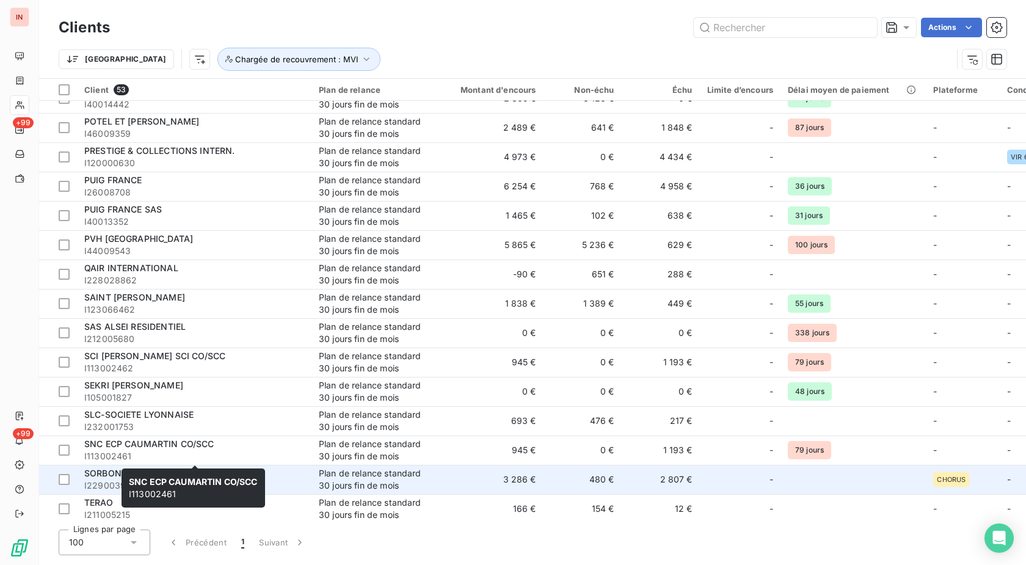
click at [163, 473] on div "SNC ECP CAUMARTIN CO/SCC I113002461 SNC ECP CAUMARTIN CO/SCC I113002461" at bounding box center [192, 487] width 143 height 39
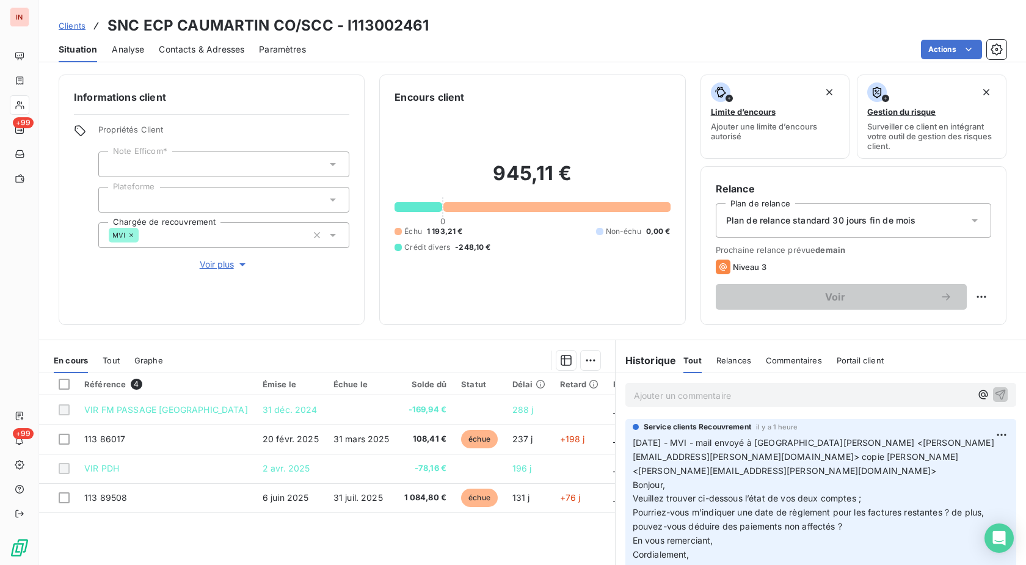
click at [27, 104] on div at bounding box center [20, 105] width 20 height 20
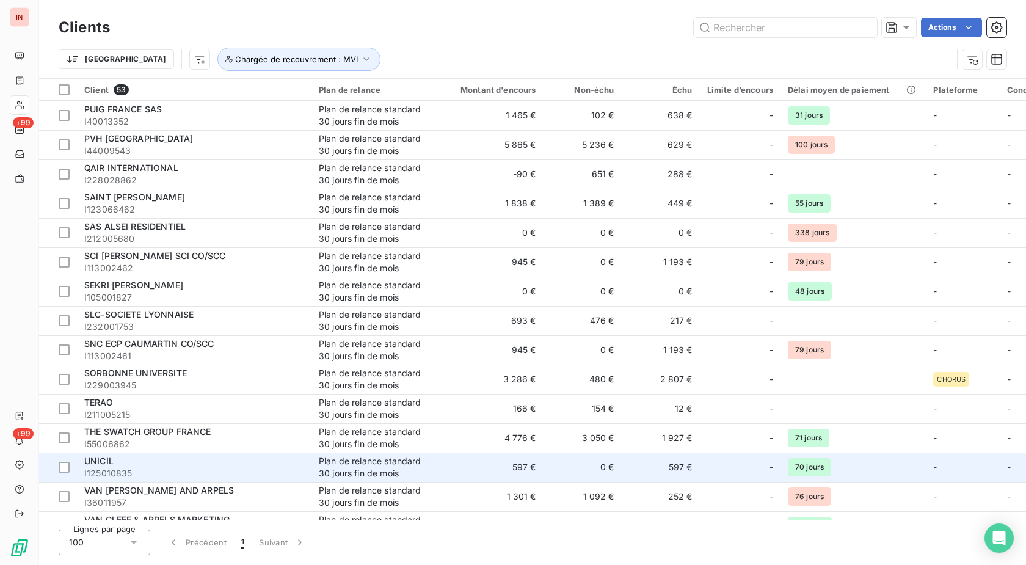
scroll to position [1145, 0]
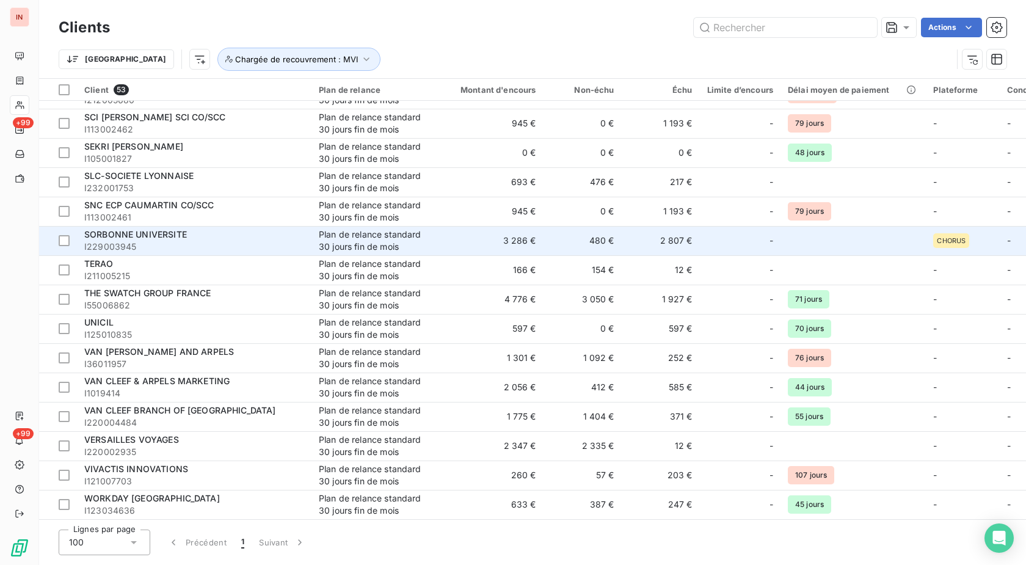
click at [132, 241] on span "I229003945" at bounding box center [194, 247] width 220 height 12
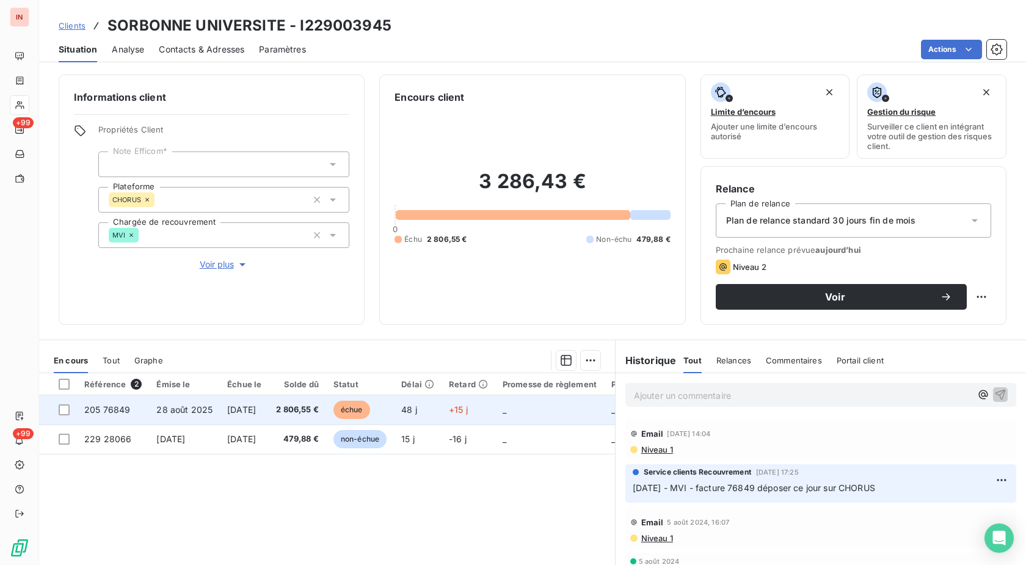
click at [214, 411] on td "28 août 2025" at bounding box center [184, 409] width 71 height 29
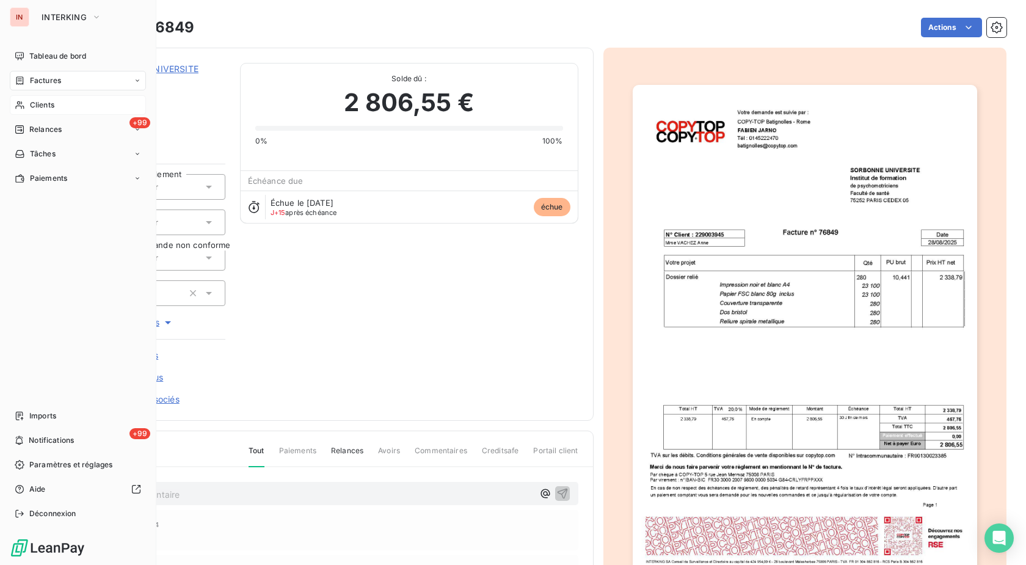
click at [22, 100] on div "Clients" at bounding box center [78, 105] width 136 height 20
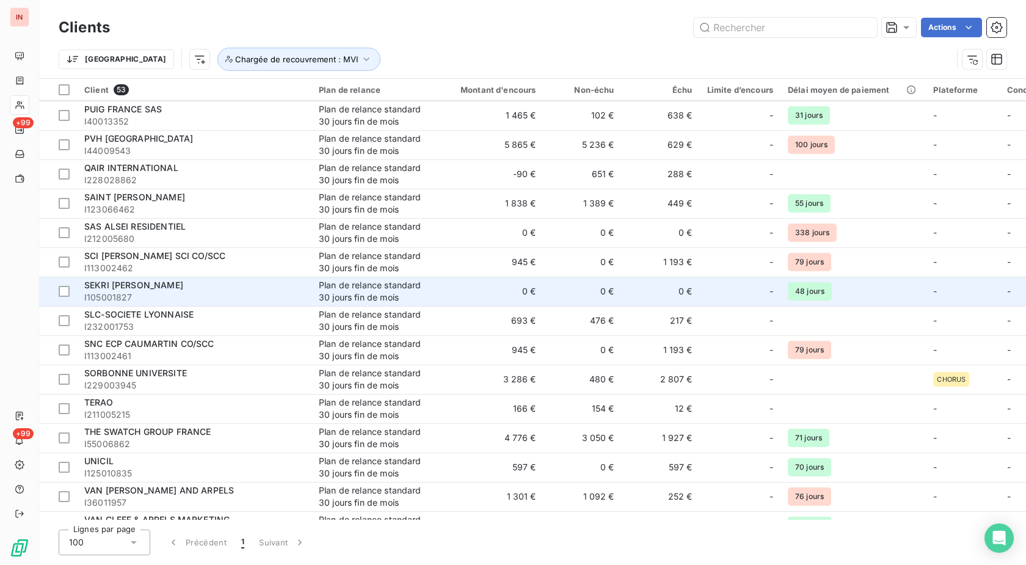
scroll to position [1145, 0]
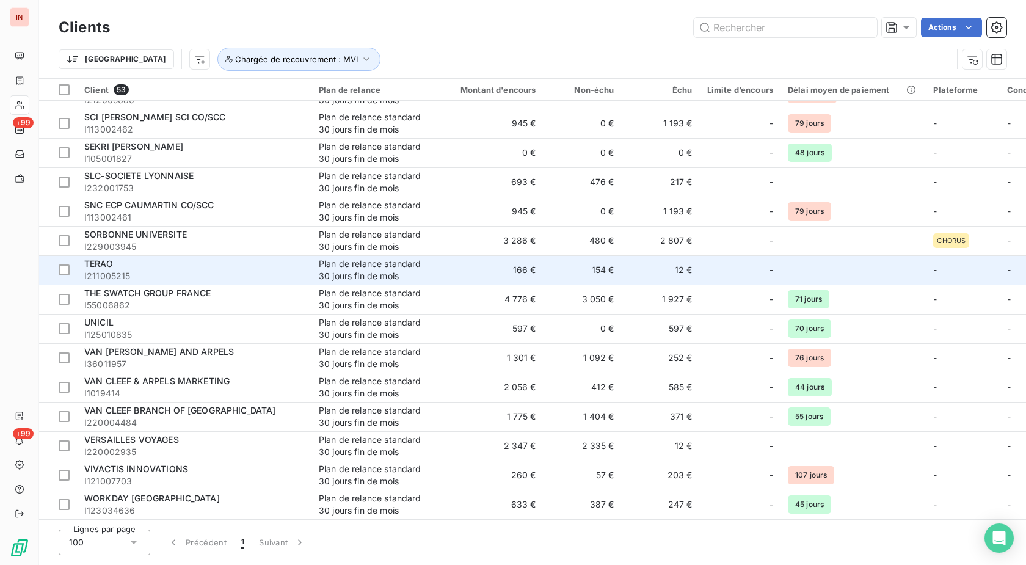
click at [130, 270] on span "I211005215" at bounding box center [194, 276] width 220 height 12
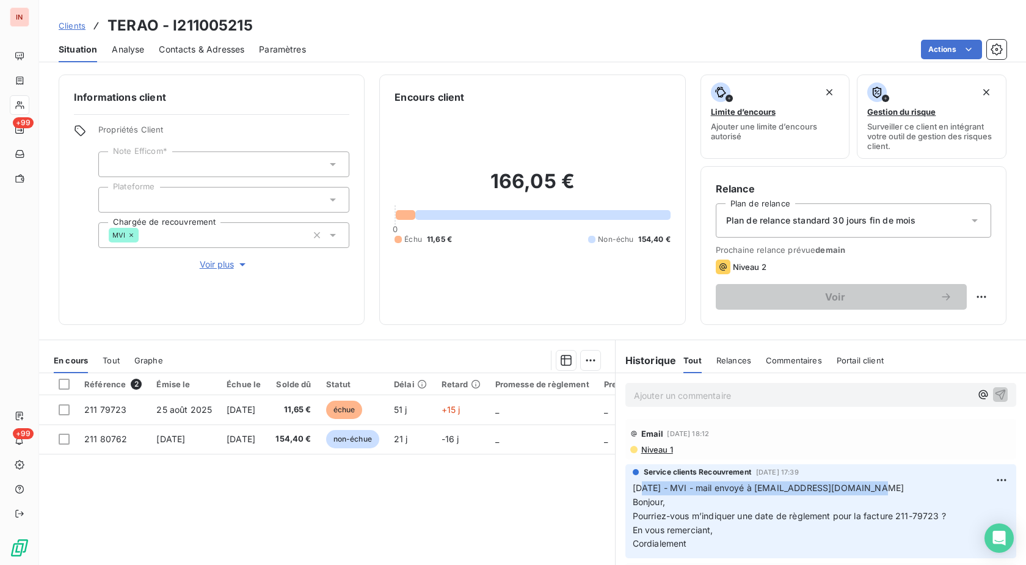
drag, startPoint x: 864, startPoint y: 490, endPoint x: 635, endPoint y: 489, distance: 229.5
click at [635, 489] on p "[DATE] - MVI - mail envoyé à [EMAIL_ADDRESS][DOMAIN_NAME] Bonjour, Pourriez-vou…" at bounding box center [820, 516] width 376 height 70
copy span "/10/2025 - MVI - mail envoyé à [EMAIL_ADDRESS][DOMAIN_NAME]"
click at [676, 399] on p "Ajouter un commentaire ﻿" at bounding box center [802, 395] width 337 height 15
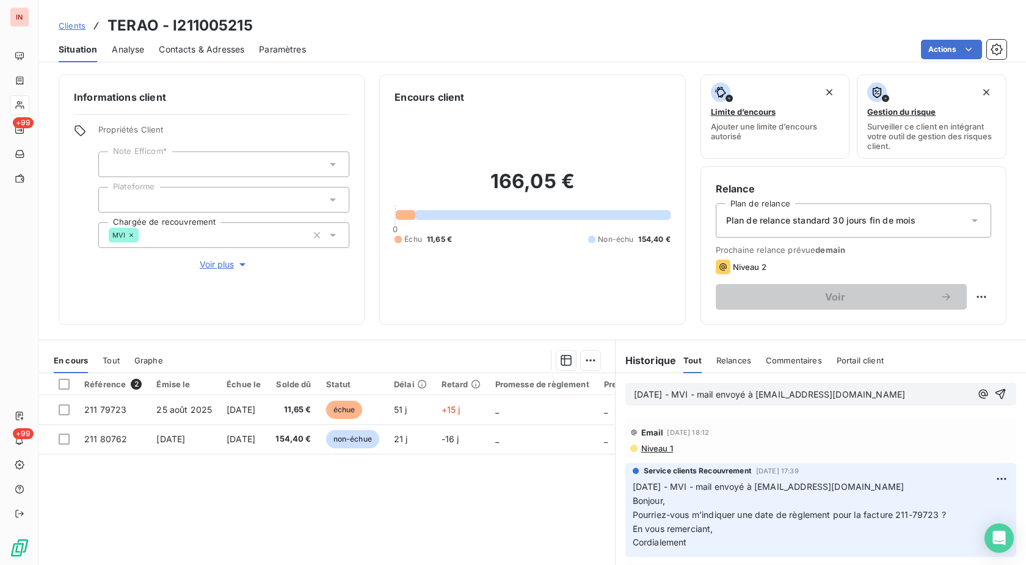
click at [684, 402] on p "[DATE] - MVI - mail envoyé à [EMAIL_ADDRESS][DOMAIN_NAME]" at bounding box center [802, 395] width 337 height 14
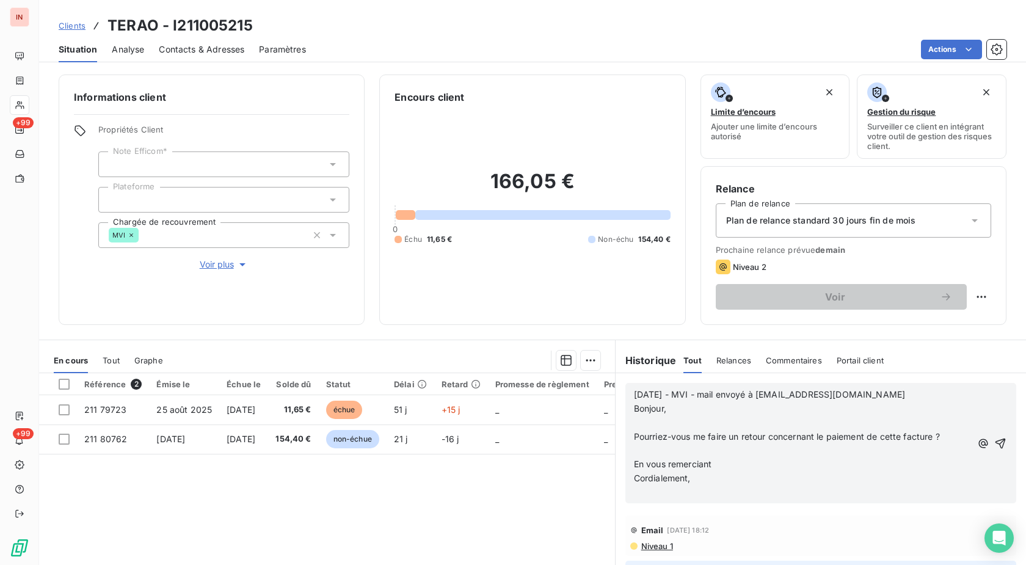
click at [653, 421] on p "﻿" at bounding box center [802, 423] width 337 height 14
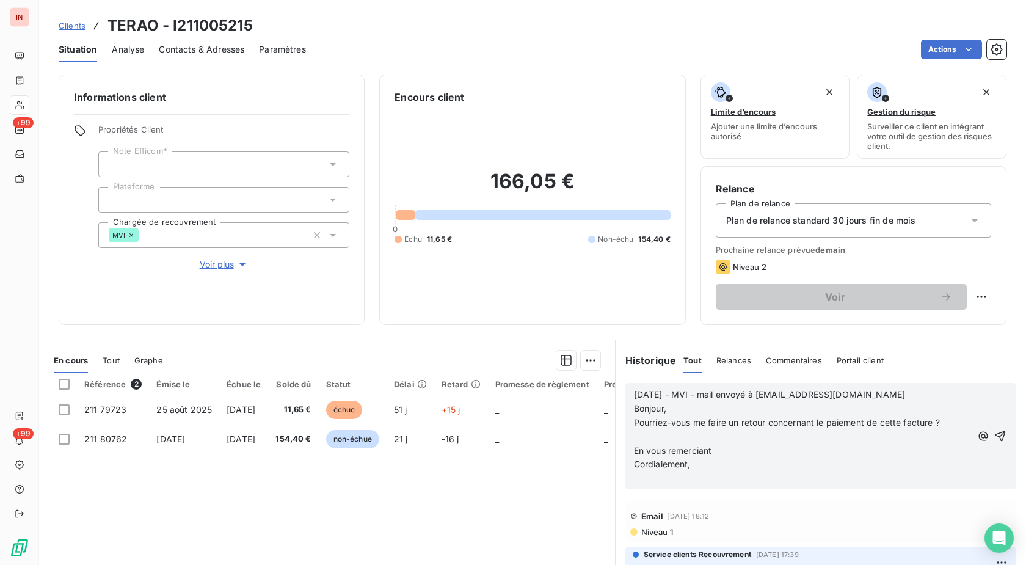
click at [645, 436] on p "﻿" at bounding box center [802, 437] width 337 height 14
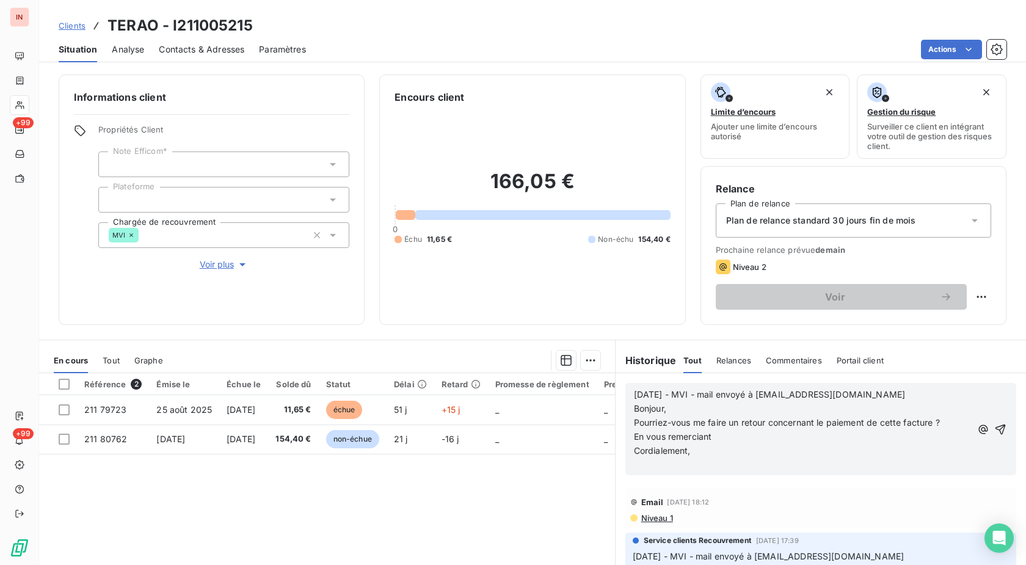
click at [639, 463] on p "﻿" at bounding box center [802, 464] width 337 height 14
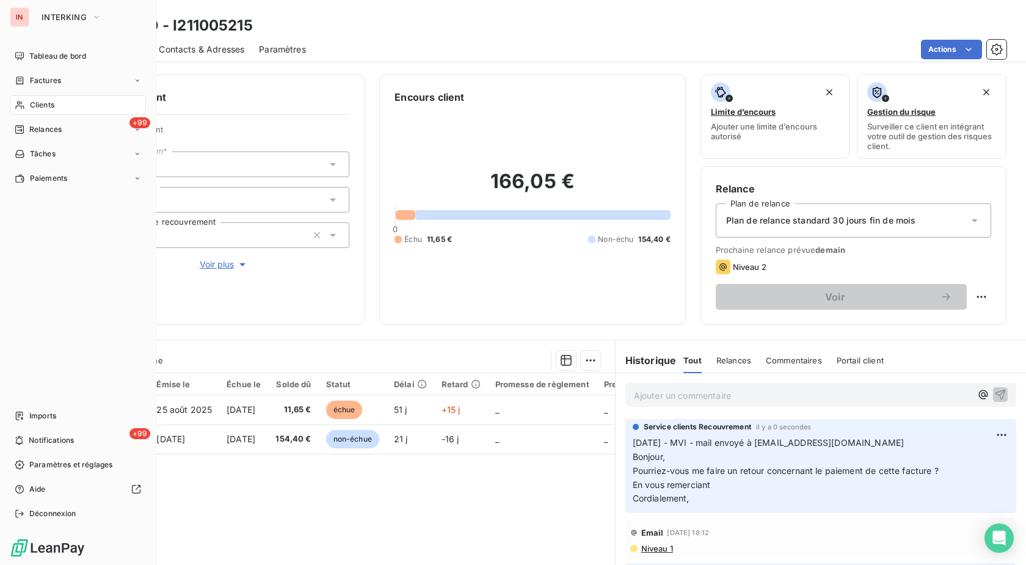
click at [49, 107] on span "Clients" at bounding box center [42, 105] width 24 height 11
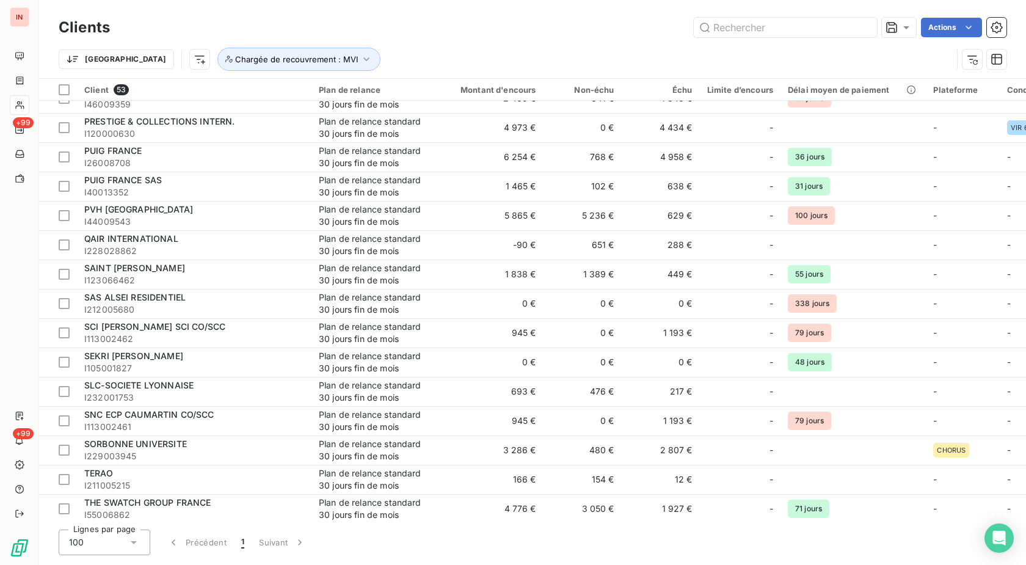
scroll to position [1145, 0]
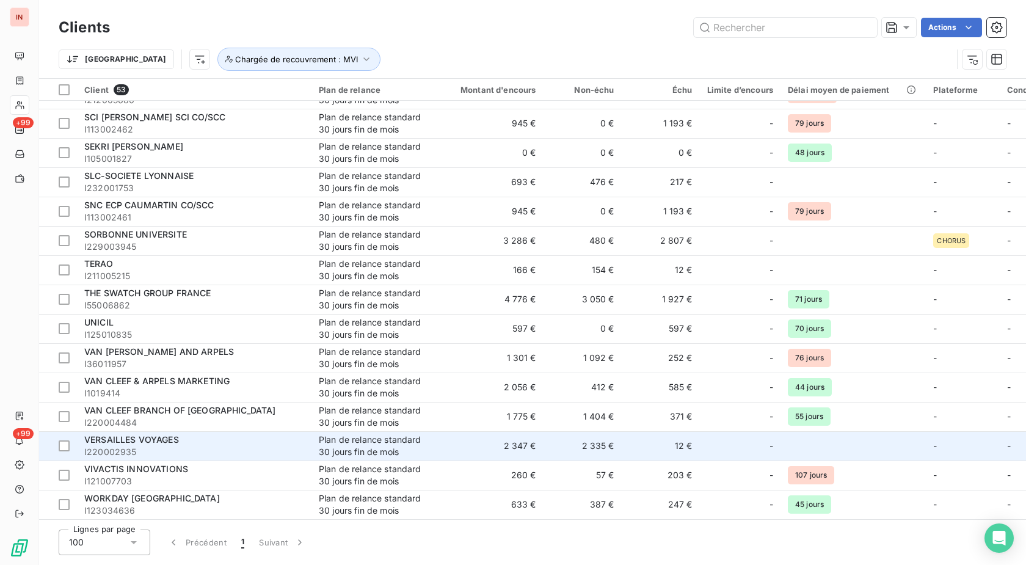
click at [166, 434] on span "VERSAILLES VOYAGES" at bounding box center [131, 439] width 95 height 10
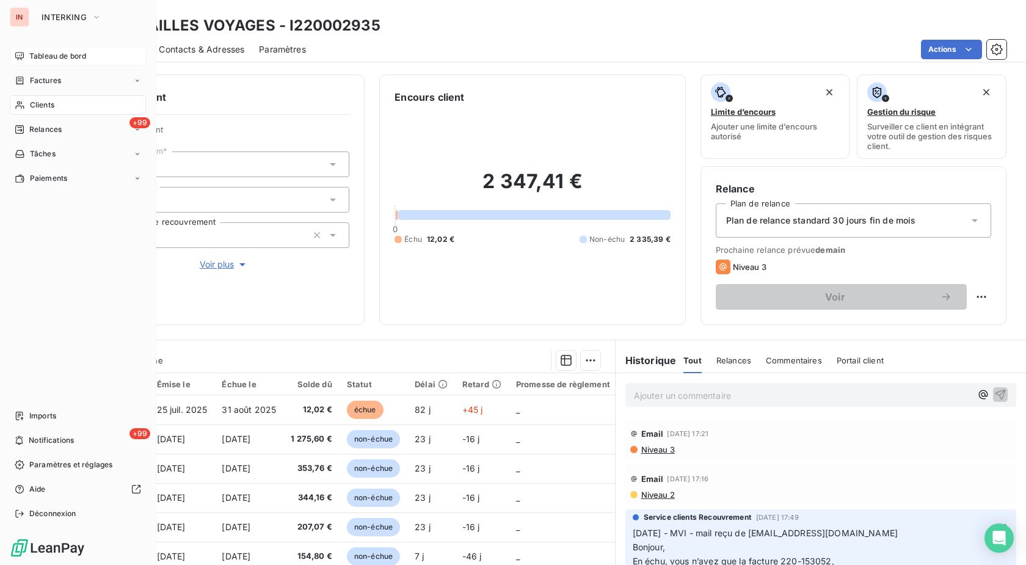
click at [63, 55] on span "Tableau de bord" at bounding box center [57, 56] width 57 height 11
